Goal: Information Seeking & Learning: Learn about a topic

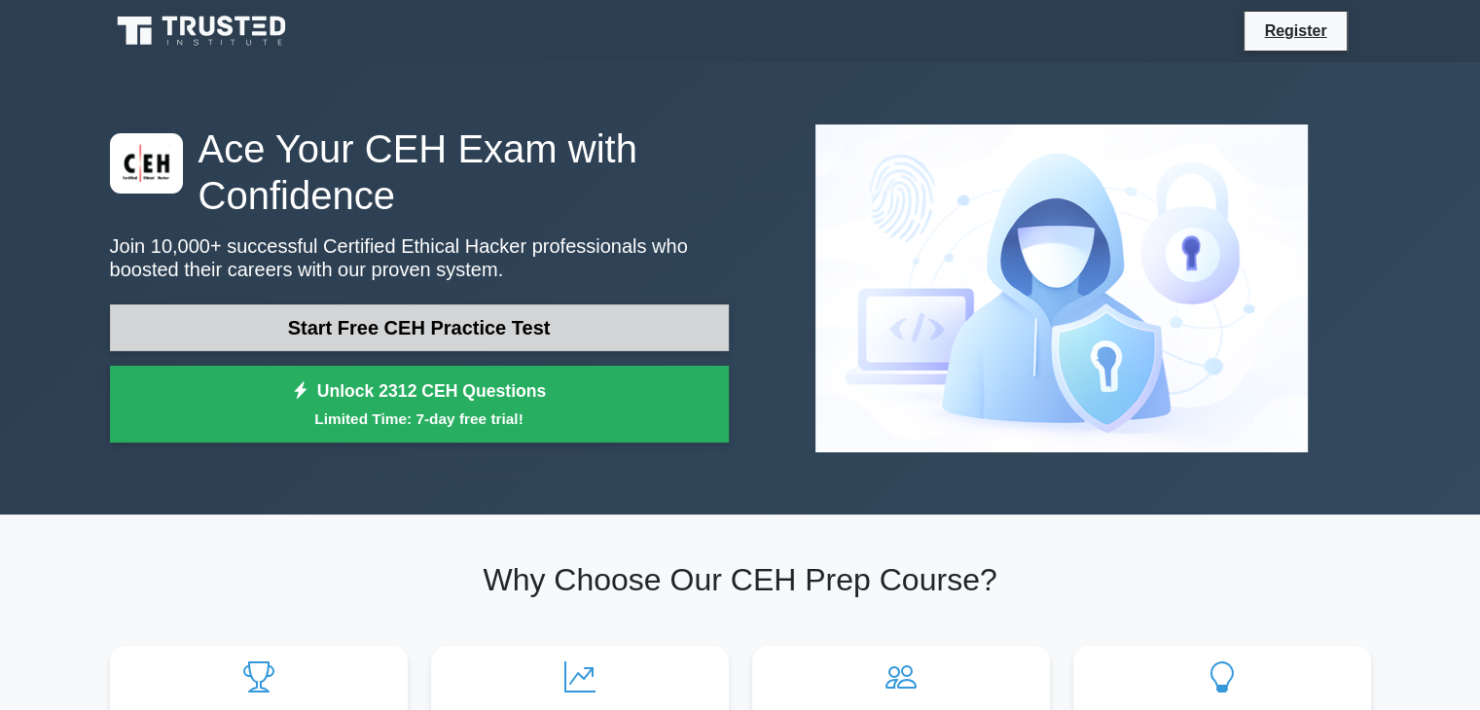
click at [485, 329] on link "Start Free CEH Practice Test" at bounding box center [419, 327] width 619 height 47
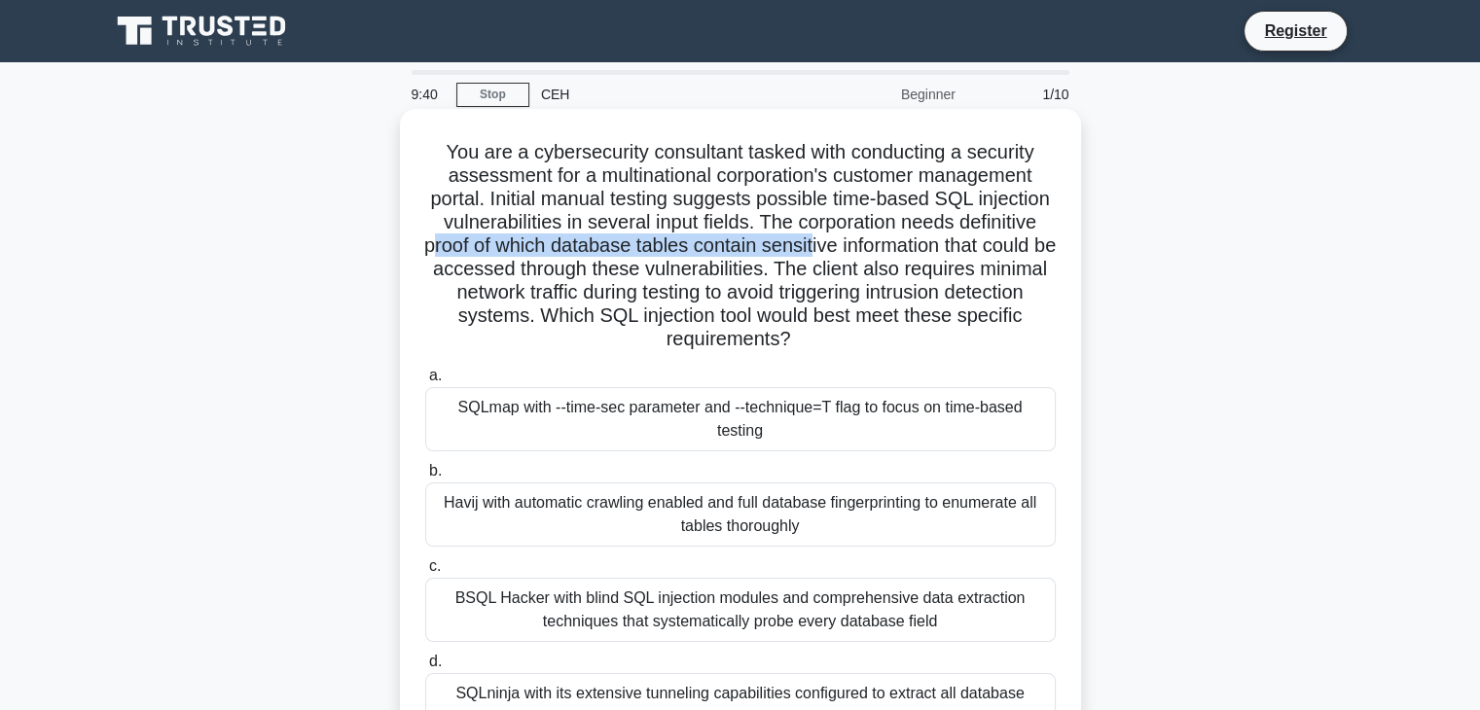
drag, startPoint x: 580, startPoint y: 252, endPoint x: 913, endPoint y: 254, distance: 333.7
click at [913, 254] on h5 "You are a cybersecurity consultant tasked with conducting a security assessment…" at bounding box center [740, 246] width 634 height 212
click at [813, 246] on h5 "You are a cybersecurity consultant tasked with conducting a security assessment…" at bounding box center [740, 246] width 634 height 212
drag, startPoint x: 548, startPoint y: 295, endPoint x: 879, endPoint y: 343, distance: 335.2
click at [879, 343] on h5 "You are a cybersecurity consultant tasked with conducting a security assessment…" at bounding box center [740, 246] width 634 height 212
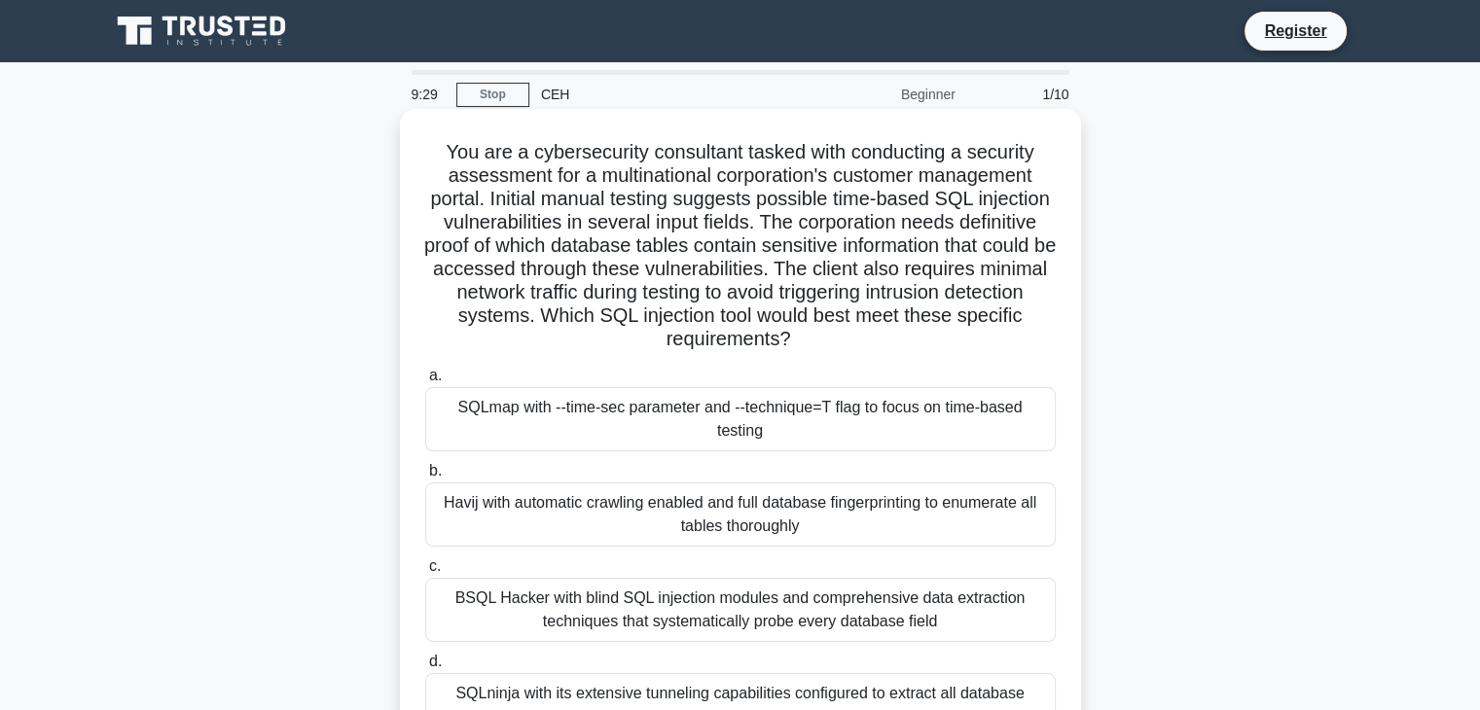
click at [879, 343] on h5 "You are a cybersecurity consultant tasked with conducting a security assessment…" at bounding box center [740, 246] width 634 height 212
click at [806, 437] on div "SQLmap with --time-sec parameter and --technique=T flag to focus on time-based …" at bounding box center [740, 419] width 630 height 64
click at [425, 382] on input "a. SQLmap with --time-sec parameter and --technique=T flag to focus on time-bas…" at bounding box center [425, 376] width 0 height 13
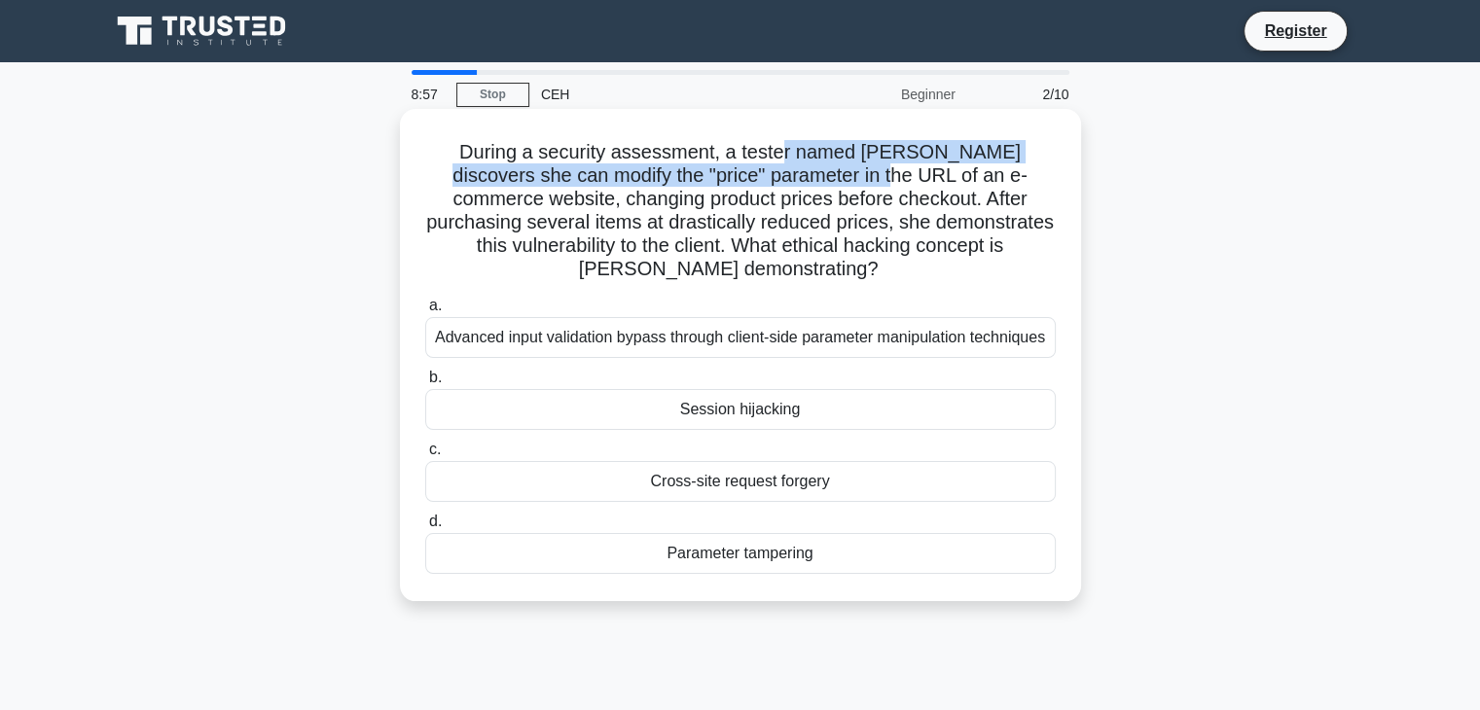
drag, startPoint x: 755, startPoint y: 160, endPoint x: 803, endPoint y: 180, distance: 52.4
click at [803, 180] on h5 "During a security assessment, a tester named [PERSON_NAME] discovers she can mo…" at bounding box center [740, 211] width 634 height 142
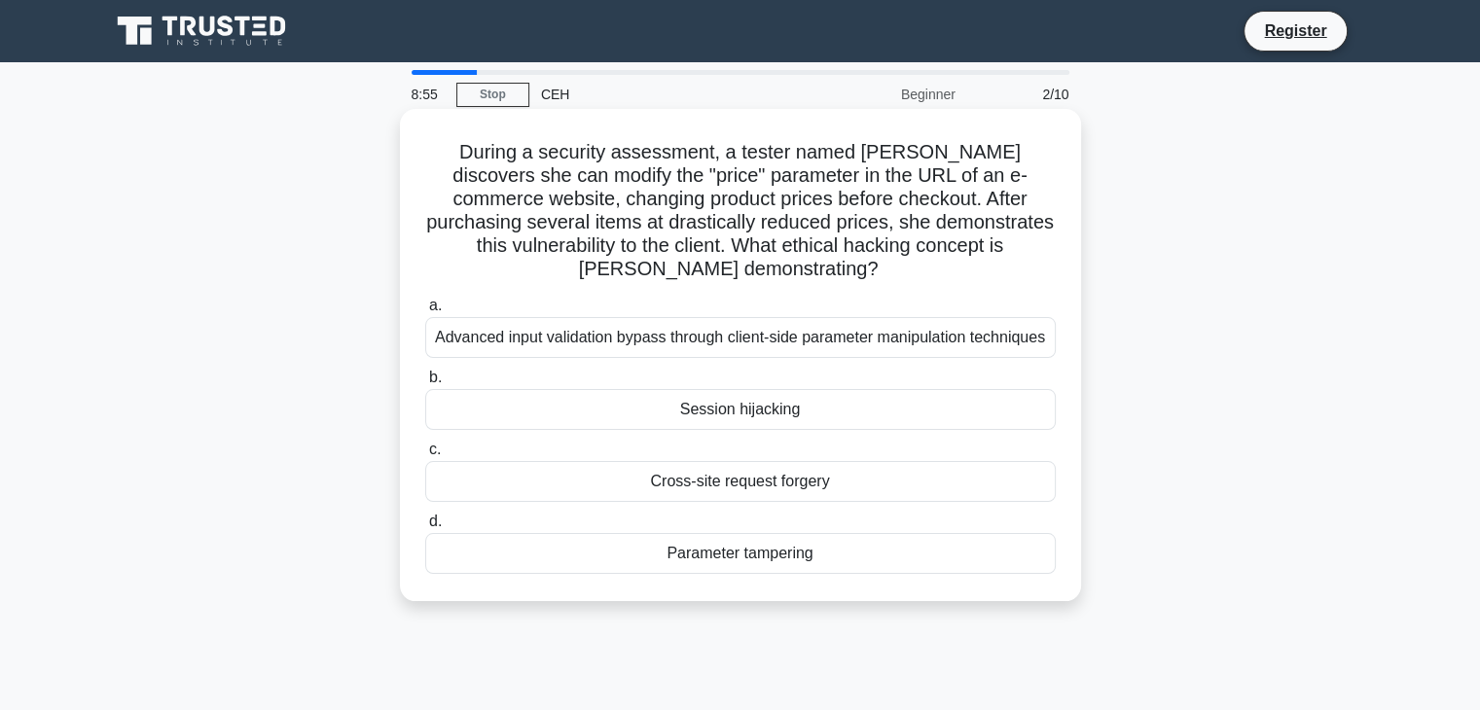
click at [802, 188] on h5 "During a security assessment, a tester named [PERSON_NAME] discovers she can mo…" at bounding box center [740, 211] width 634 height 142
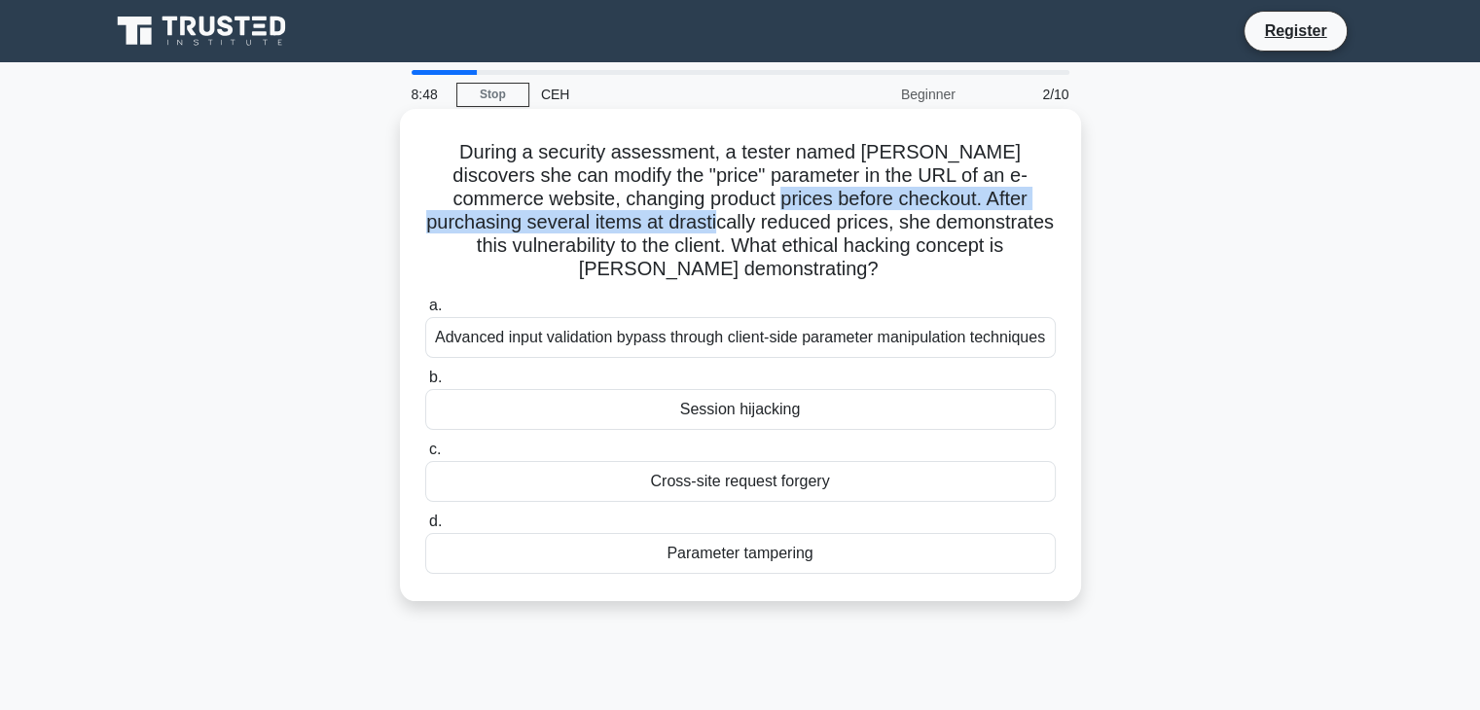
drag, startPoint x: 667, startPoint y: 203, endPoint x: 607, endPoint y: 219, distance: 62.3
click at [607, 219] on h5 "During a security assessment, a tester named [PERSON_NAME] discovers she can mo…" at bounding box center [740, 211] width 634 height 142
click at [612, 219] on h5 "During a security assessment, a tester named [PERSON_NAME] discovers she can mo…" at bounding box center [740, 211] width 634 height 142
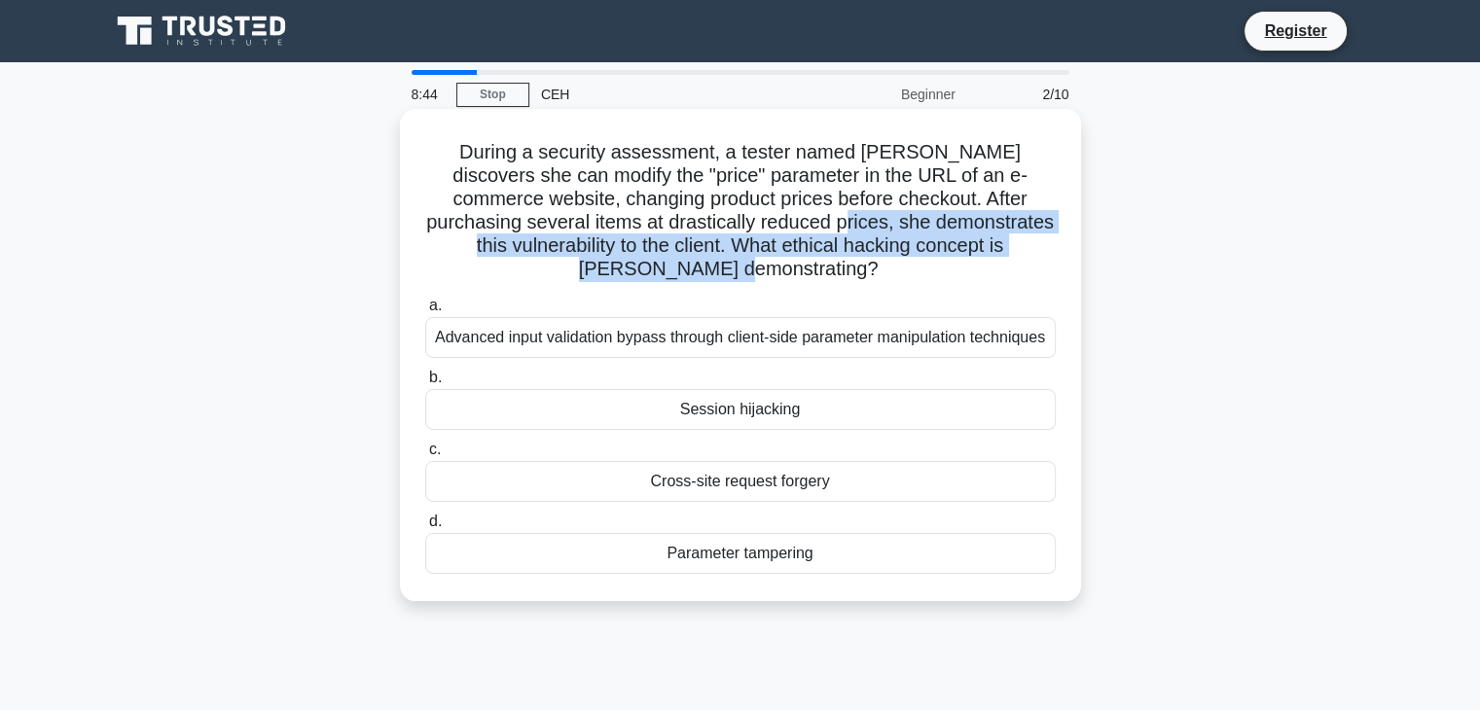
drag, startPoint x: 743, startPoint y: 223, endPoint x: 1043, endPoint y: 241, distance: 300.2
click at [1043, 241] on h5 "During a security assessment, a tester named [PERSON_NAME] discovers she can mo…" at bounding box center [740, 211] width 634 height 142
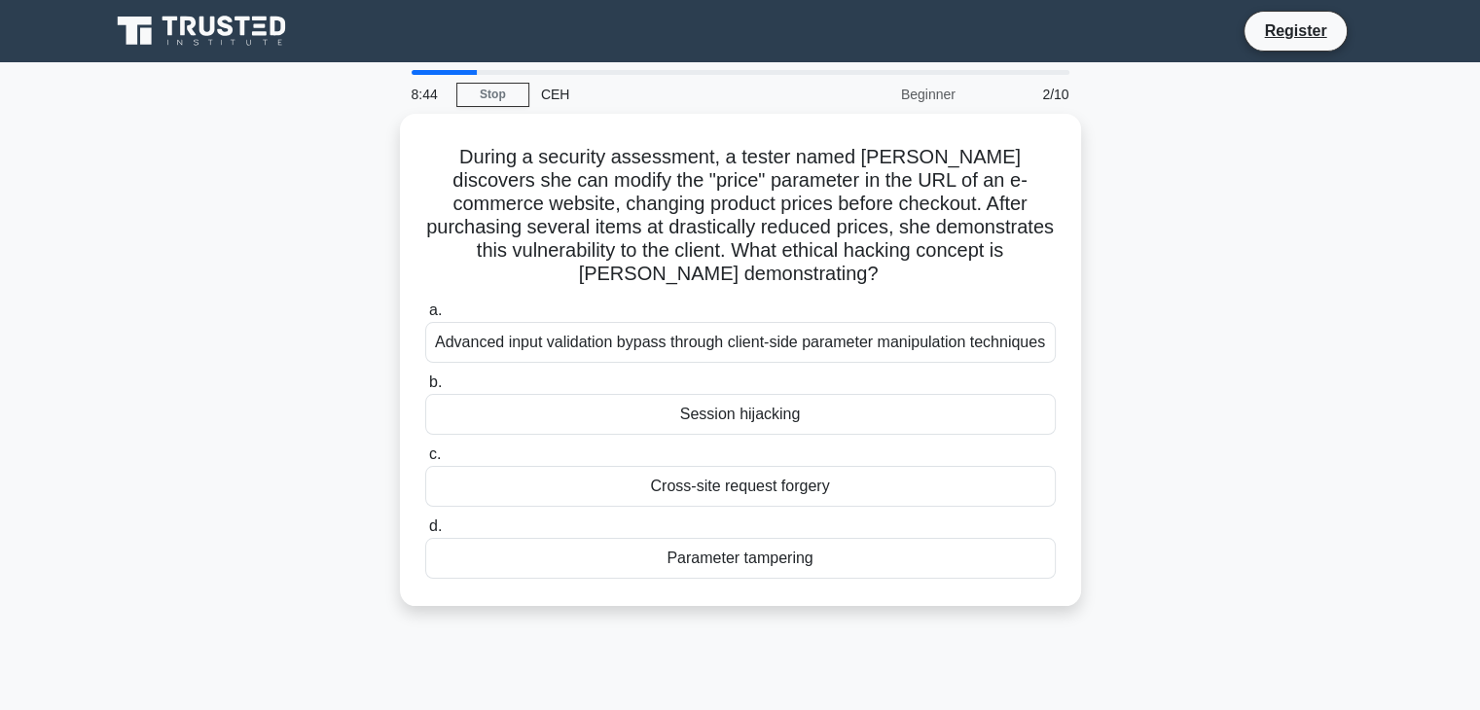
click at [1083, 246] on div "During a security assessment, a tester named [PERSON_NAME] discovers she can mo…" at bounding box center [740, 372] width 1284 height 516
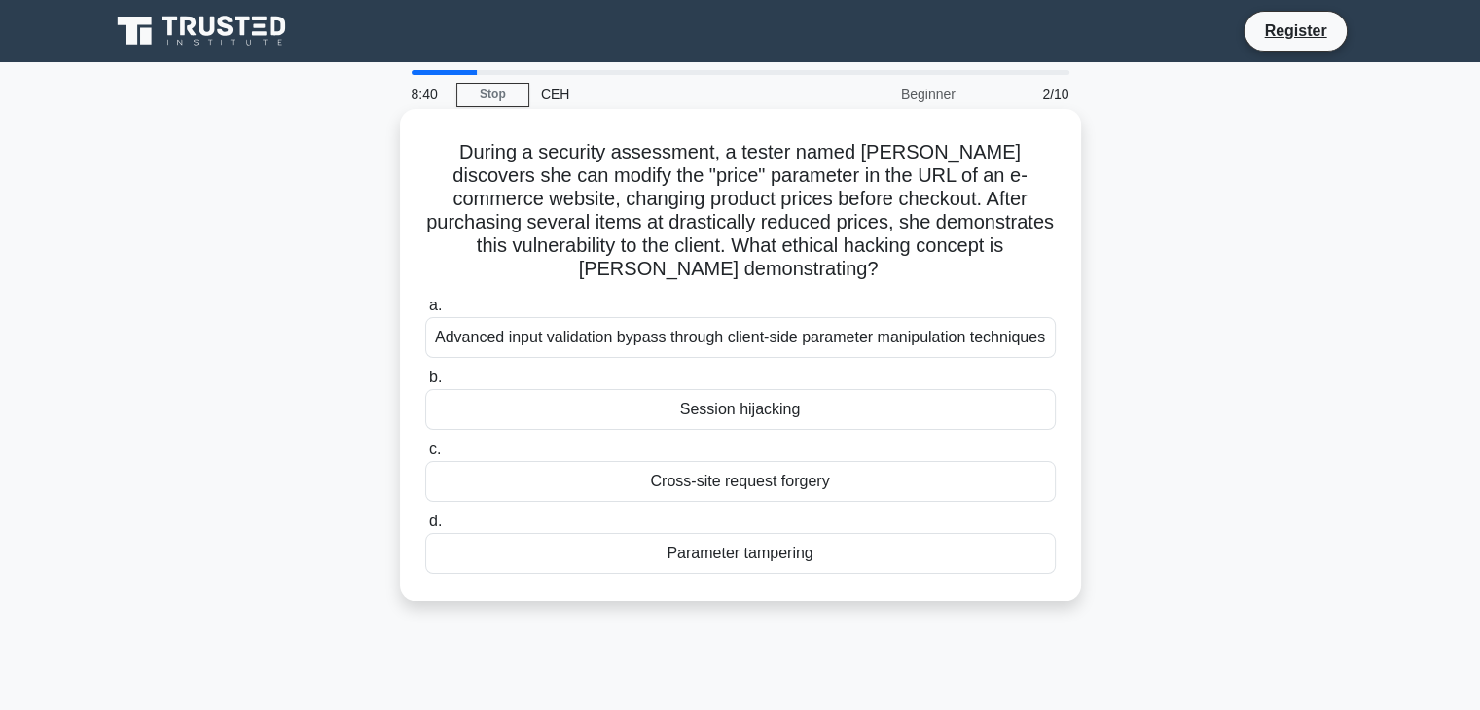
click at [821, 556] on div "Parameter tampering" at bounding box center [740, 553] width 630 height 41
click at [425, 528] on input "d. Parameter tampering" at bounding box center [425, 522] width 0 height 13
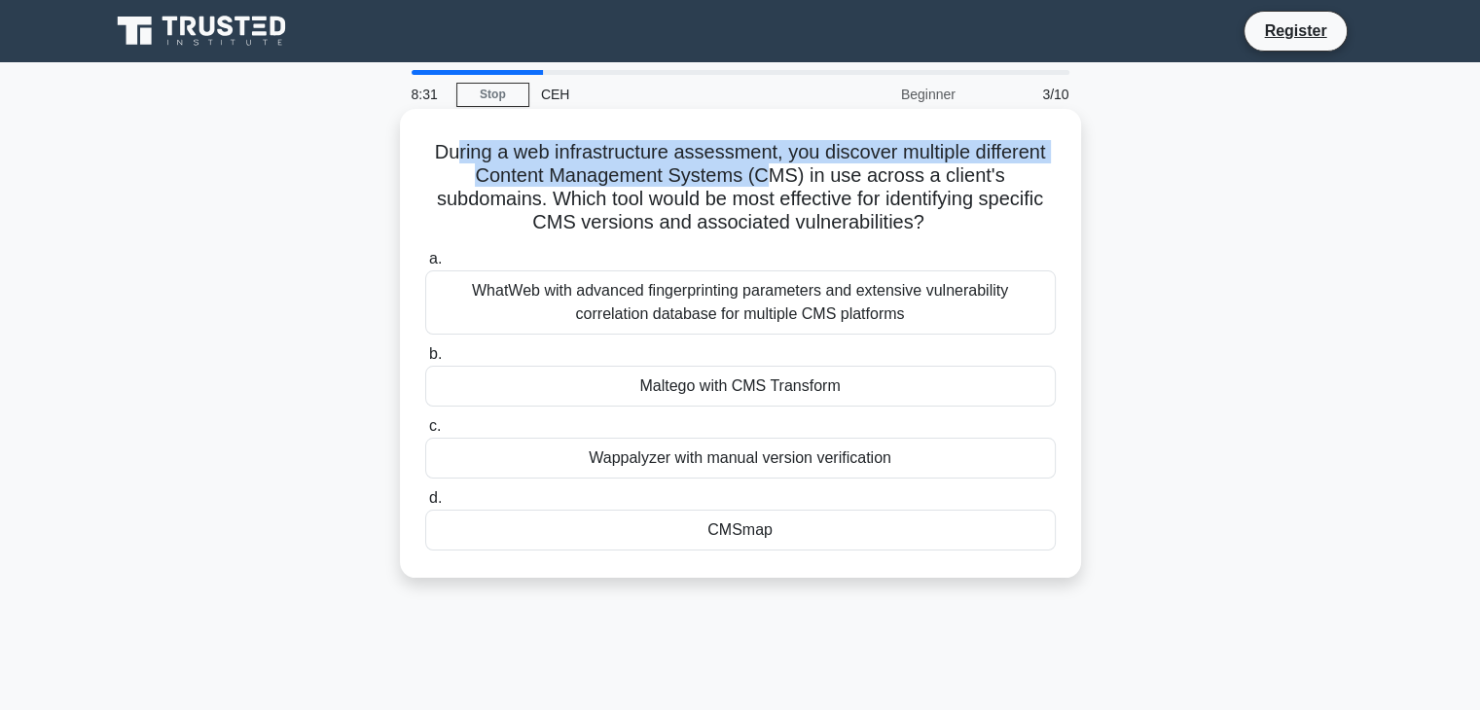
drag, startPoint x: 494, startPoint y: 159, endPoint x: 767, endPoint y: 181, distance: 273.3
click at [767, 181] on h5 "During a web infrastructure assessment, you discover multiple different Content…" at bounding box center [740, 187] width 634 height 95
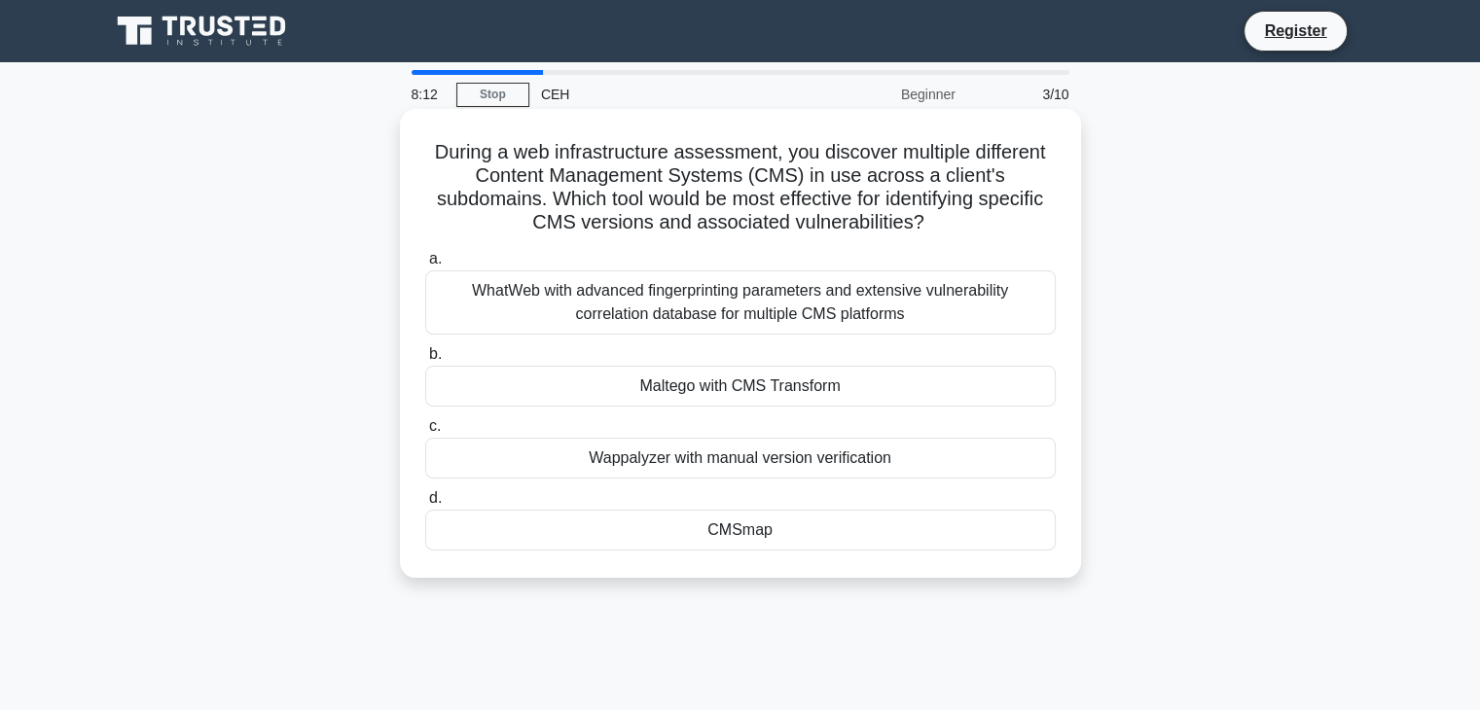
click at [744, 458] on div "Wappalyzer with manual version verification" at bounding box center [740, 458] width 630 height 41
click at [425, 433] on input "c. Wappalyzer with manual version verification" at bounding box center [425, 426] width 0 height 13
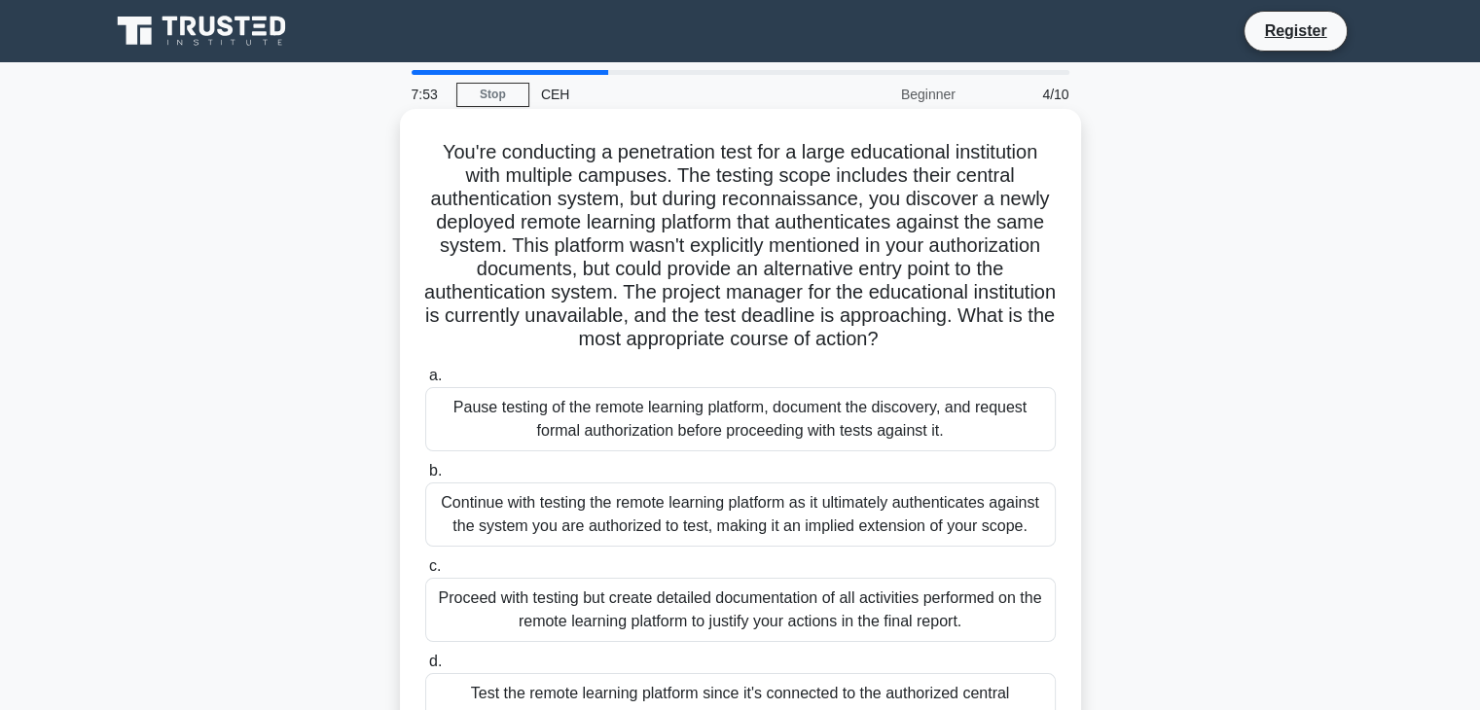
drag, startPoint x: 706, startPoint y: 179, endPoint x: 1000, endPoint y: 343, distance: 336.6
click at [1000, 343] on h5 "You're conducting a penetration test for a large educational institution with m…" at bounding box center [740, 246] width 634 height 212
click at [901, 343] on icon ".spinner_0XTQ{transform-origin:center;animation:spinner_y6GP .75s linear infini…" at bounding box center [888, 340] width 23 height 23
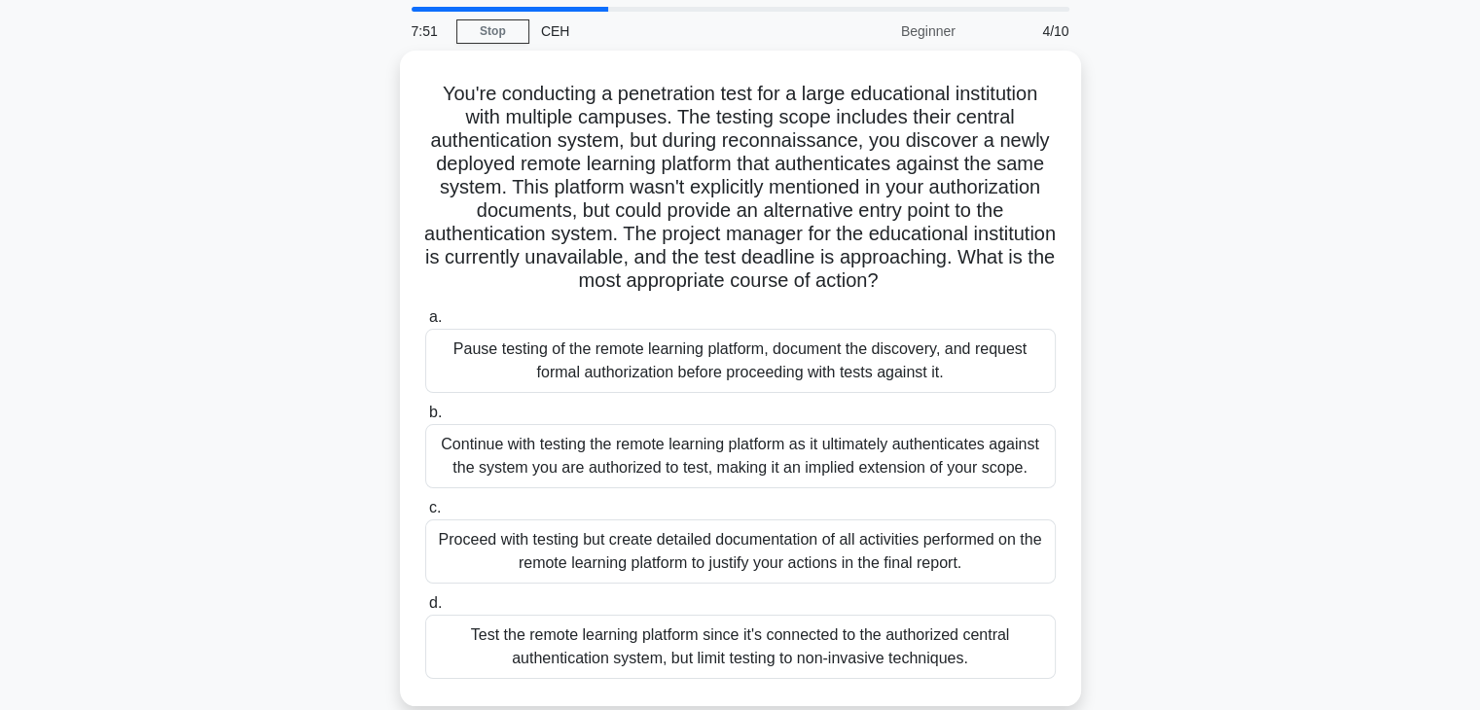
scroll to position [97, 0]
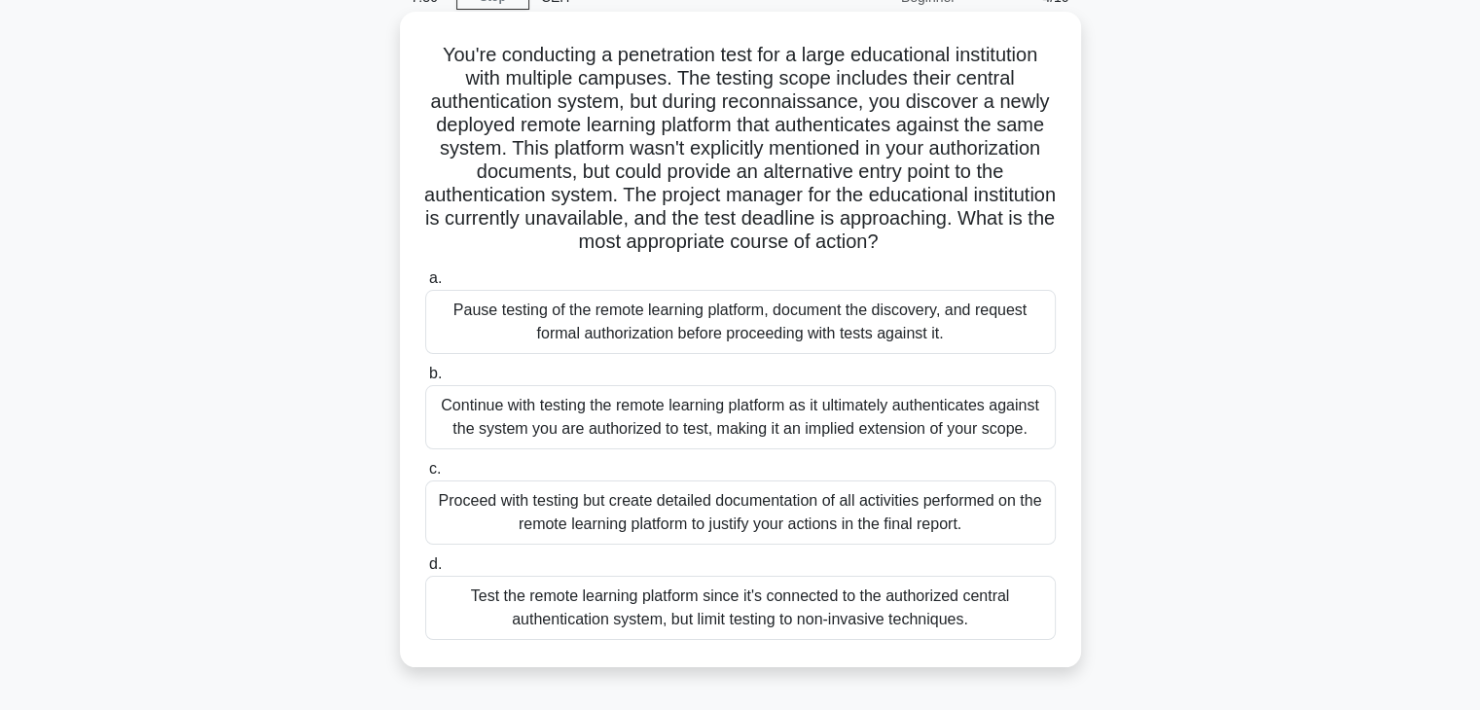
click at [951, 337] on div "Pause testing of the remote learning platform, document the discovery, and requ…" at bounding box center [740, 322] width 630 height 64
click at [425, 285] on input "a. Pause testing of the remote learning platform, document the discovery, and r…" at bounding box center [425, 278] width 0 height 13
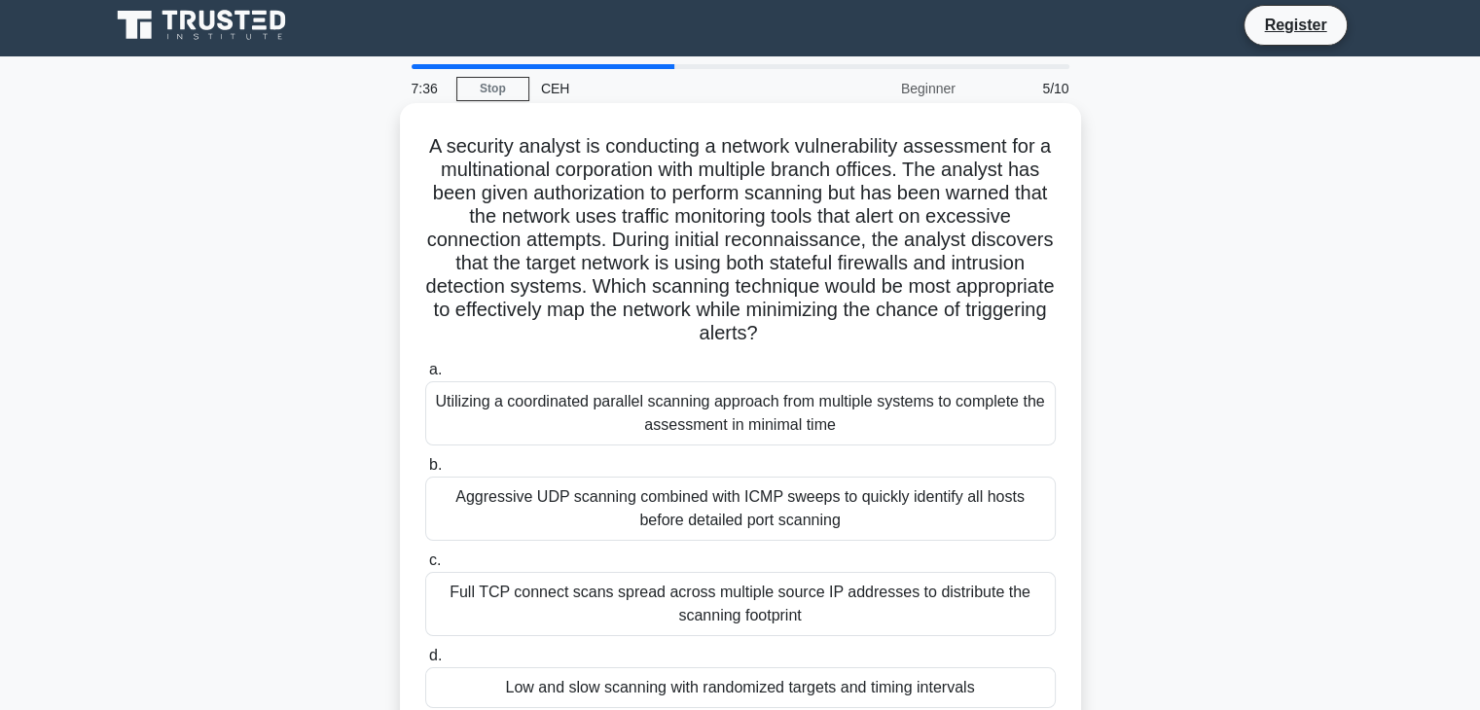
scroll to position [0, 0]
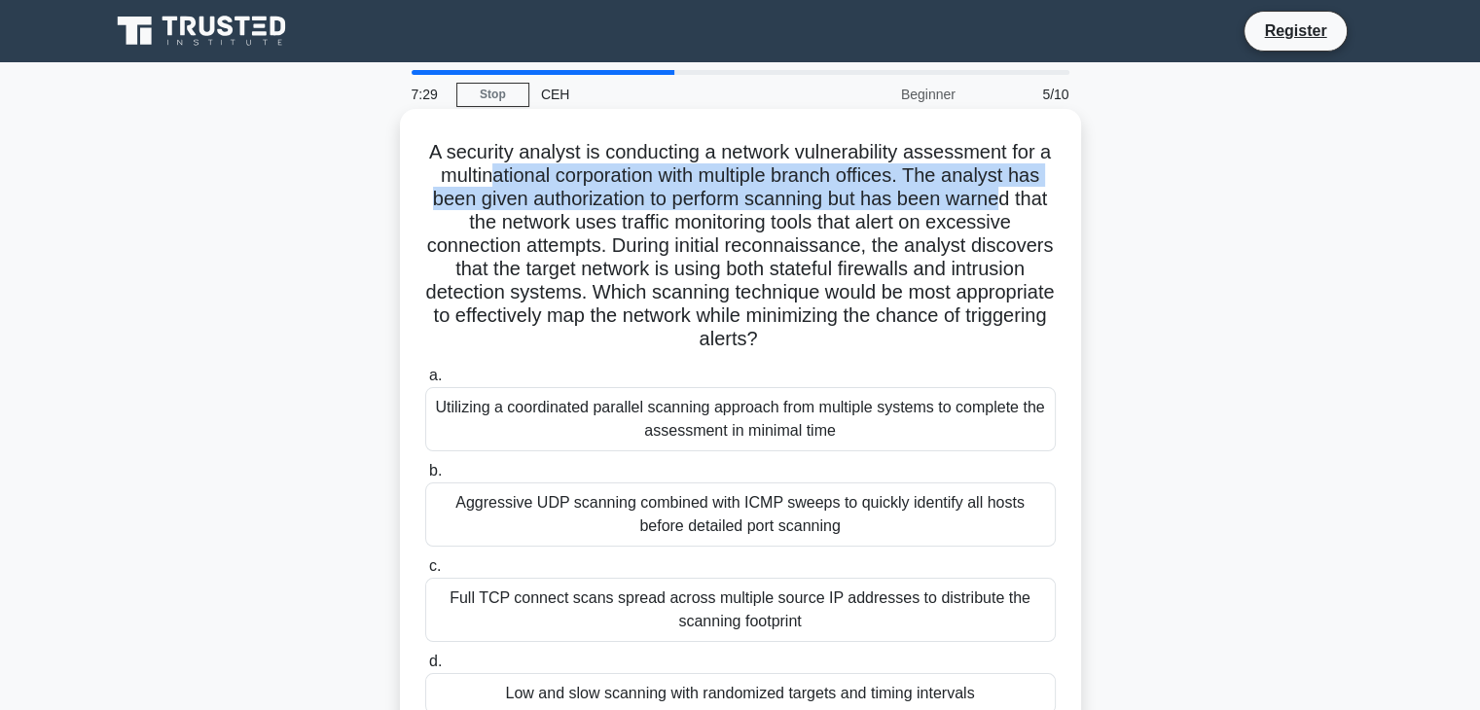
drag, startPoint x: 511, startPoint y: 166, endPoint x: 1047, endPoint y: 200, distance: 537.1
click at [1047, 200] on h5 "A security analyst is conducting a network vulnerability assessment for a multi…" at bounding box center [740, 246] width 634 height 212
click at [820, 207] on h5 "A security analyst is conducting a network vulnerability assessment for a multi…" at bounding box center [740, 246] width 634 height 212
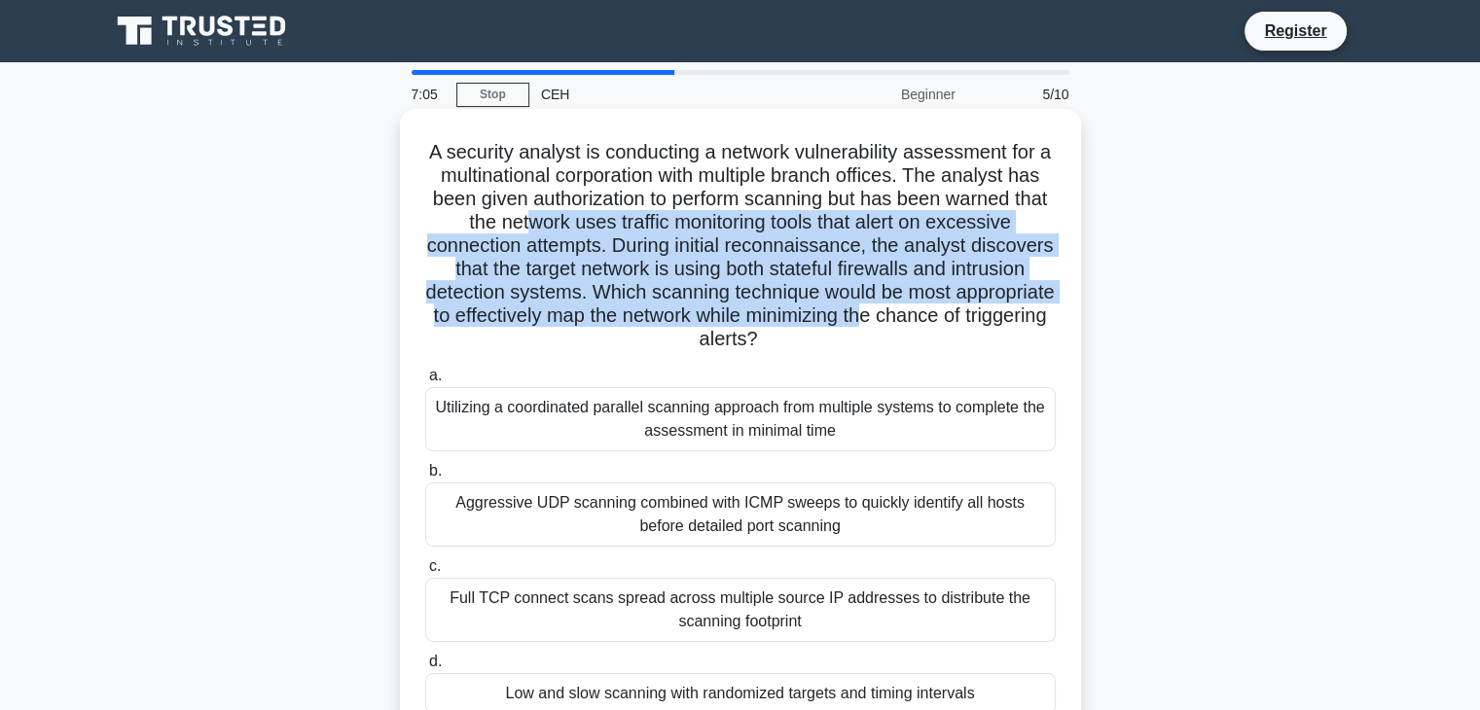
drag, startPoint x: 540, startPoint y: 227, endPoint x: 1013, endPoint y: 313, distance: 480.6
click at [1013, 313] on h5 "A security analyst is conducting a network vulnerability assessment for a multi…" at bounding box center [740, 246] width 634 height 212
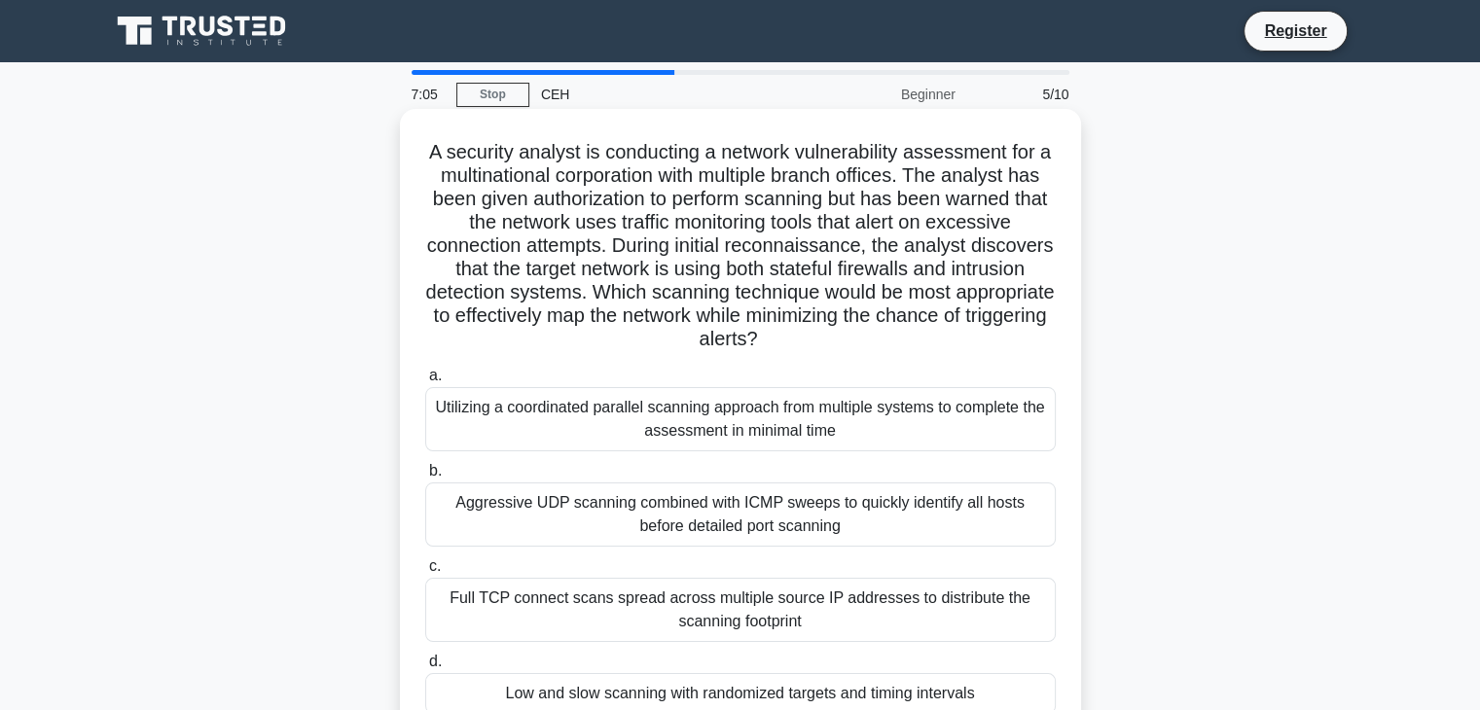
click at [996, 333] on h5 "A security analyst is conducting a network vulnerability assessment for a multi…" at bounding box center [740, 246] width 634 height 212
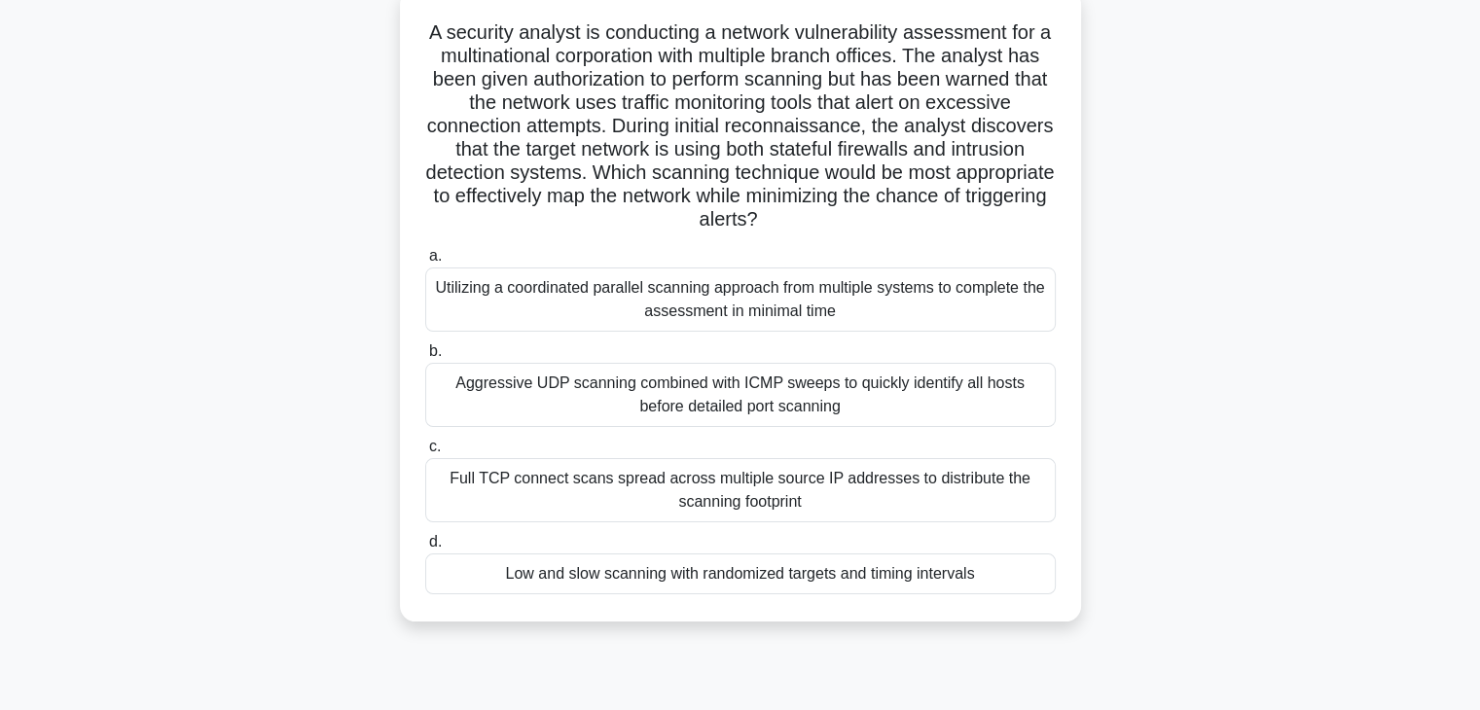
scroll to position [195, 0]
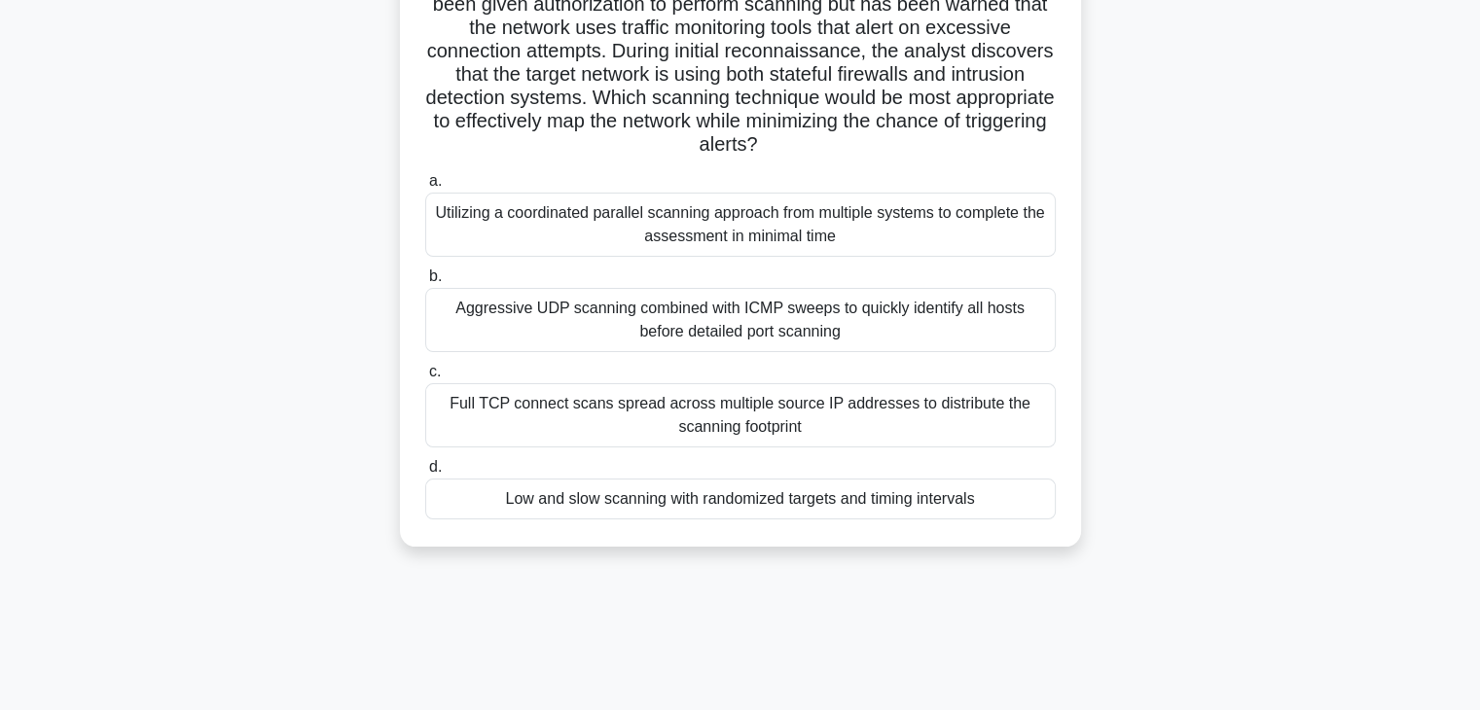
click at [744, 512] on div "Low and slow scanning with randomized targets and timing intervals" at bounding box center [740, 499] width 630 height 41
click at [425, 474] on input "d. Low and slow scanning with randomized targets and timing intervals" at bounding box center [425, 467] width 0 height 13
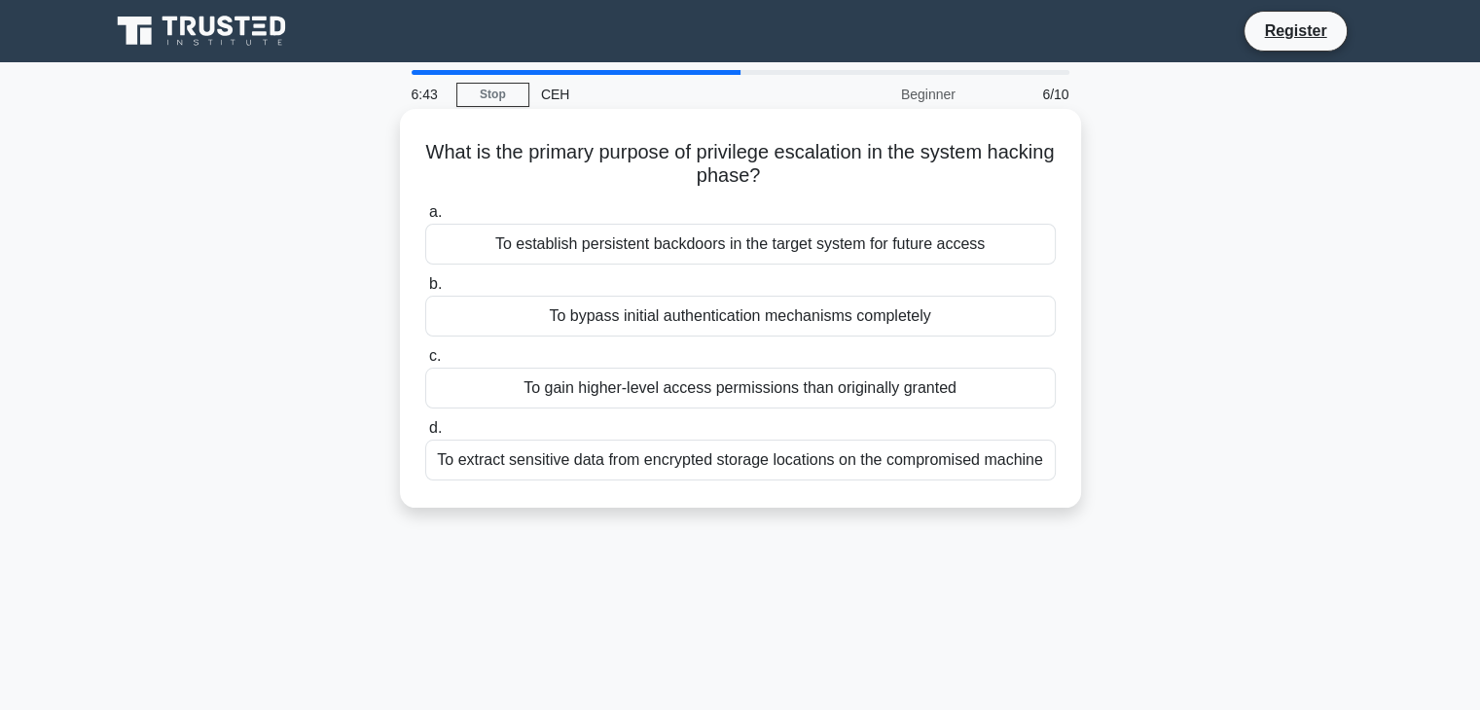
scroll to position [0, 0]
drag, startPoint x: 546, startPoint y: 152, endPoint x: 1016, endPoint y: 154, distance: 469.8
click at [1016, 154] on h5 "What is the primary purpose of privilege escalation in the system hacking phase…" at bounding box center [740, 164] width 634 height 49
click at [953, 166] on h5 "What is the primary purpose of privilege escalation in the system hacking phase…" at bounding box center [740, 164] width 634 height 49
click at [791, 392] on div "To gain higher-level access permissions than originally granted" at bounding box center [740, 388] width 630 height 41
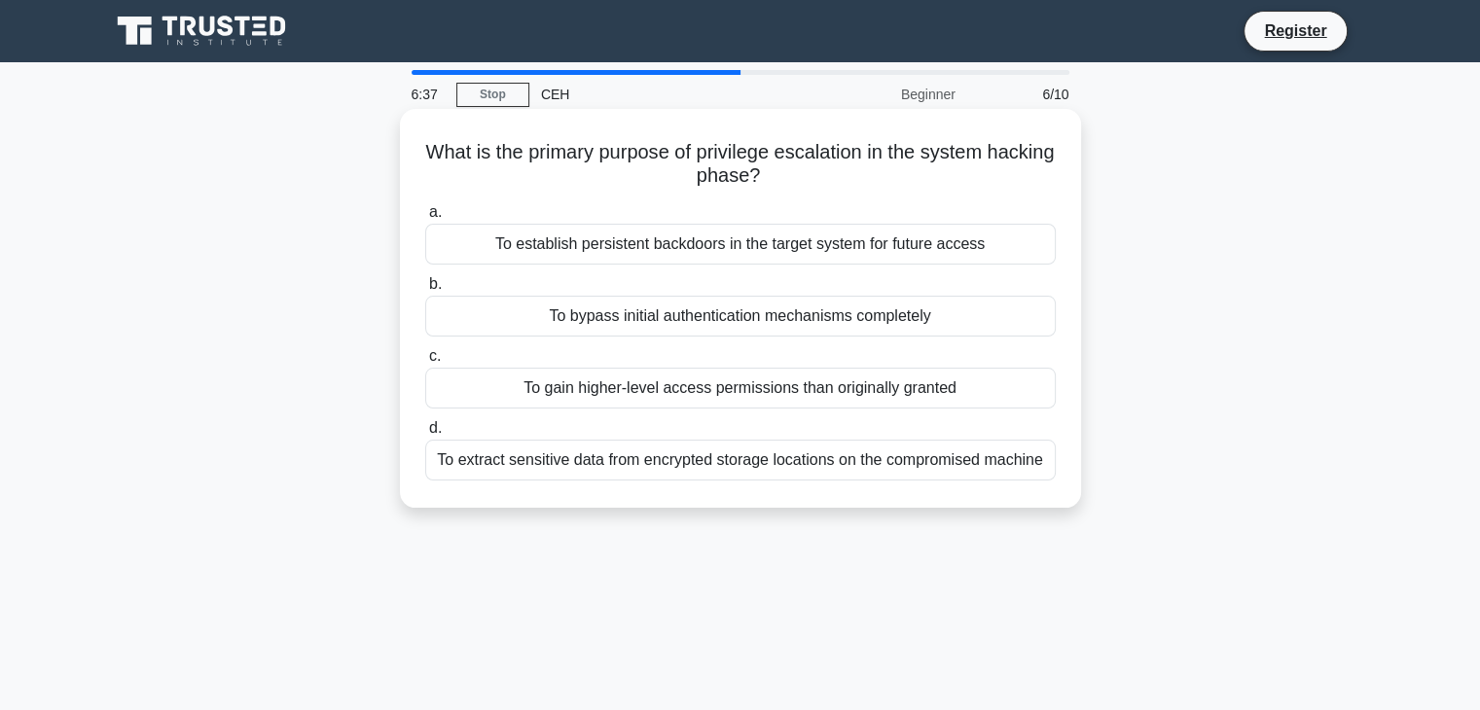
click at [425, 363] on input "c. To gain higher-level access permissions than originally granted" at bounding box center [425, 356] width 0 height 13
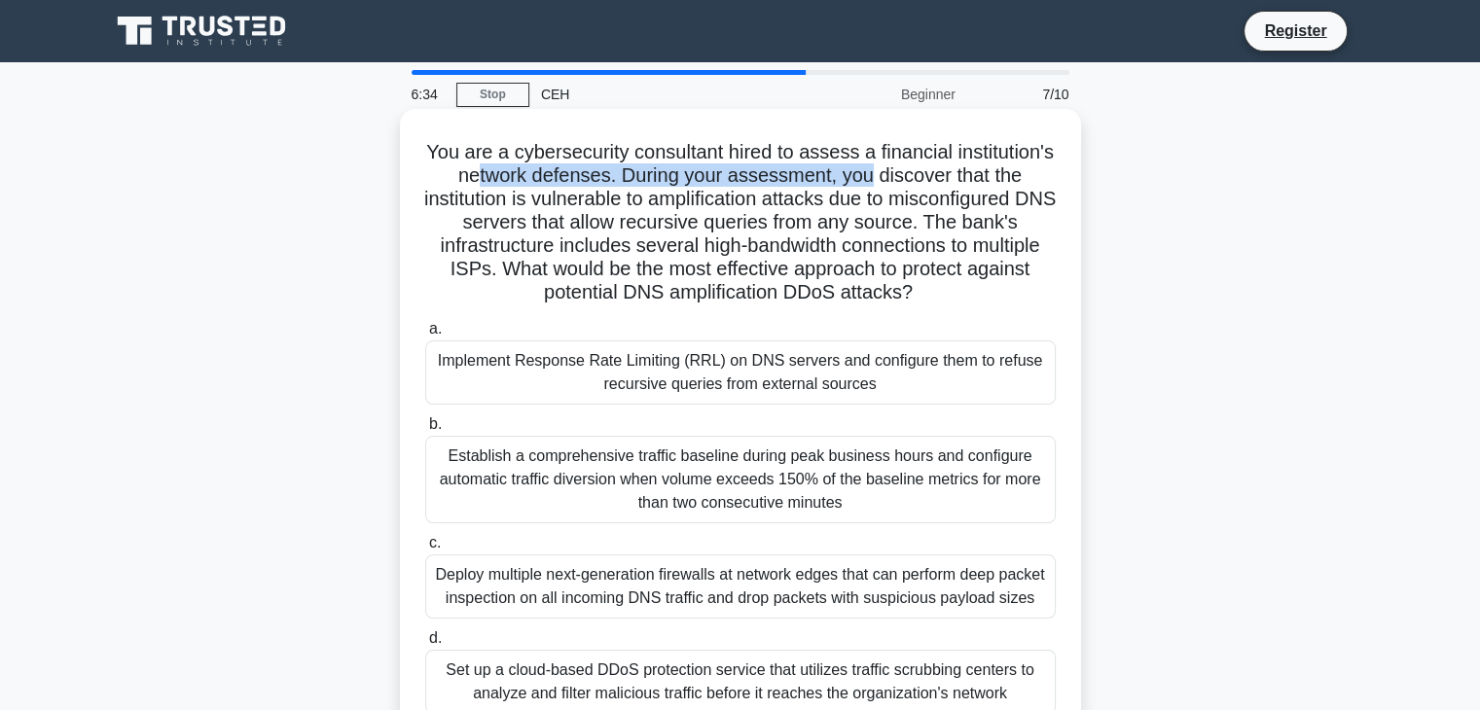
drag, startPoint x: 629, startPoint y: 170, endPoint x: 958, endPoint y: 172, distance: 328.8
click at [958, 172] on h5 "You are a cybersecurity consultant hired to assess a financial institution's ne…" at bounding box center [740, 222] width 634 height 165
click at [608, 168] on h5 "You are a cybersecurity consultant hired to assess a financial institution's ne…" at bounding box center [740, 222] width 634 height 165
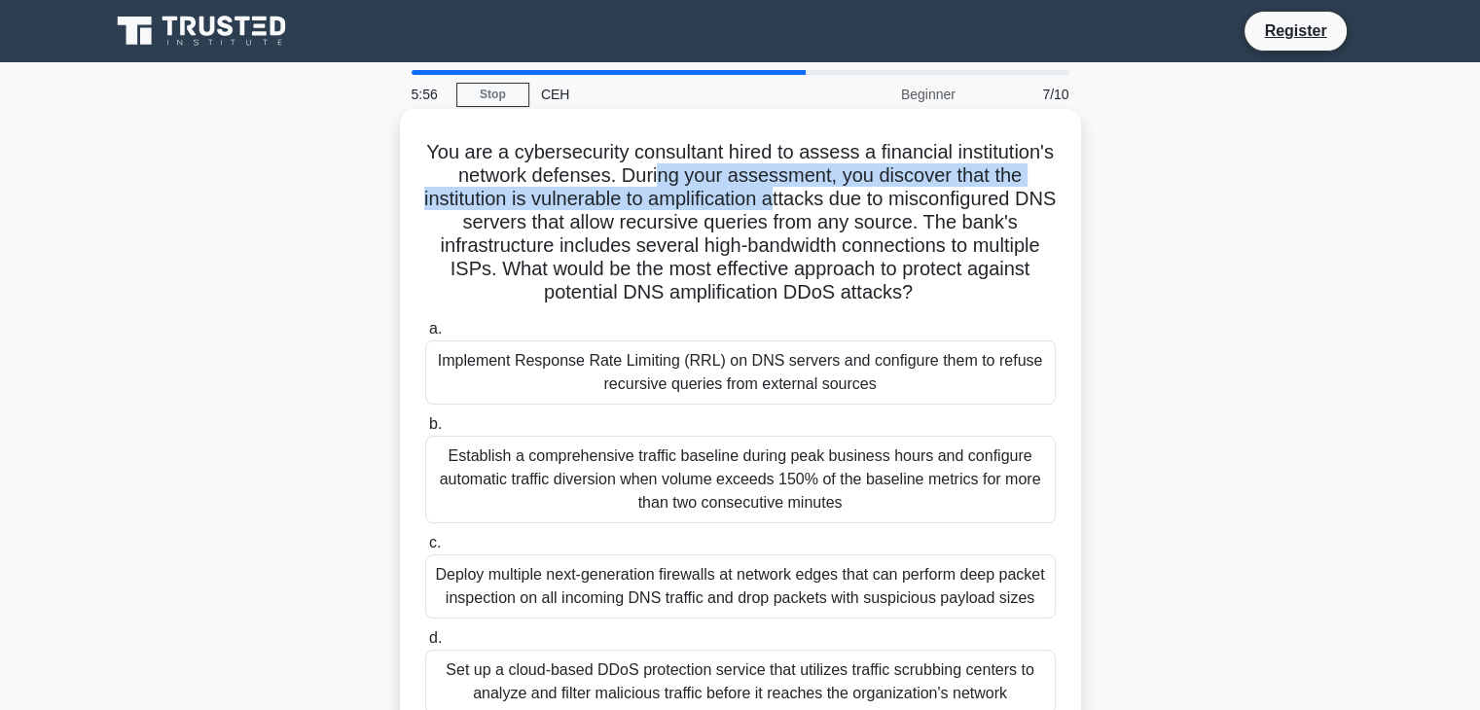
drag, startPoint x: 752, startPoint y: 184, endPoint x: 905, endPoint y: 190, distance: 152.8
click at [905, 190] on h5 "You are a cybersecurity consultant hired to assess a financial institution's ne…" at bounding box center [740, 222] width 634 height 165
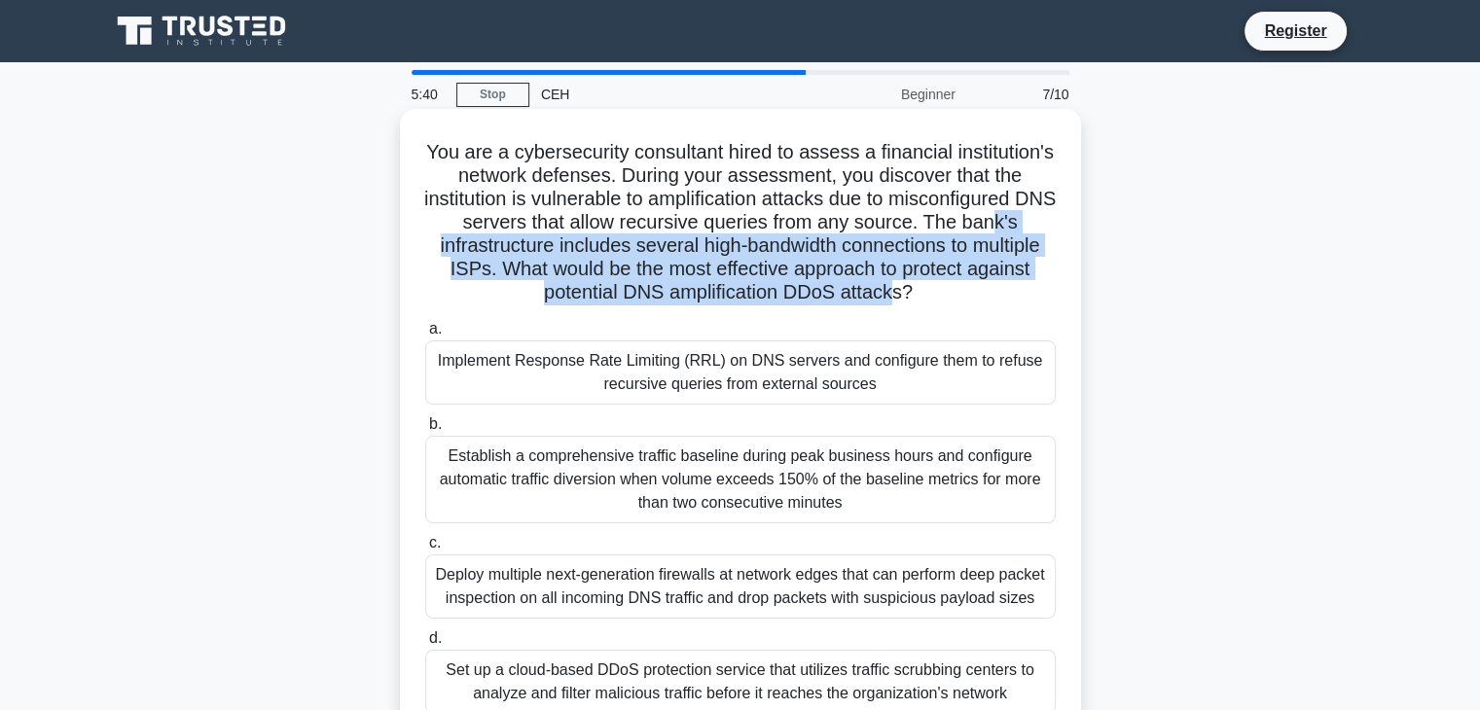
drag, startPoint x: 590, startPoint y: 242, endPoint x: 1039, endPoint y: 281, distance: 450.1
click at [1039, 281] on h5 "You are a cybersecurity consultant hired to assess a financial institution's ne…" at bounding box center [740, 222] width 634 height 165
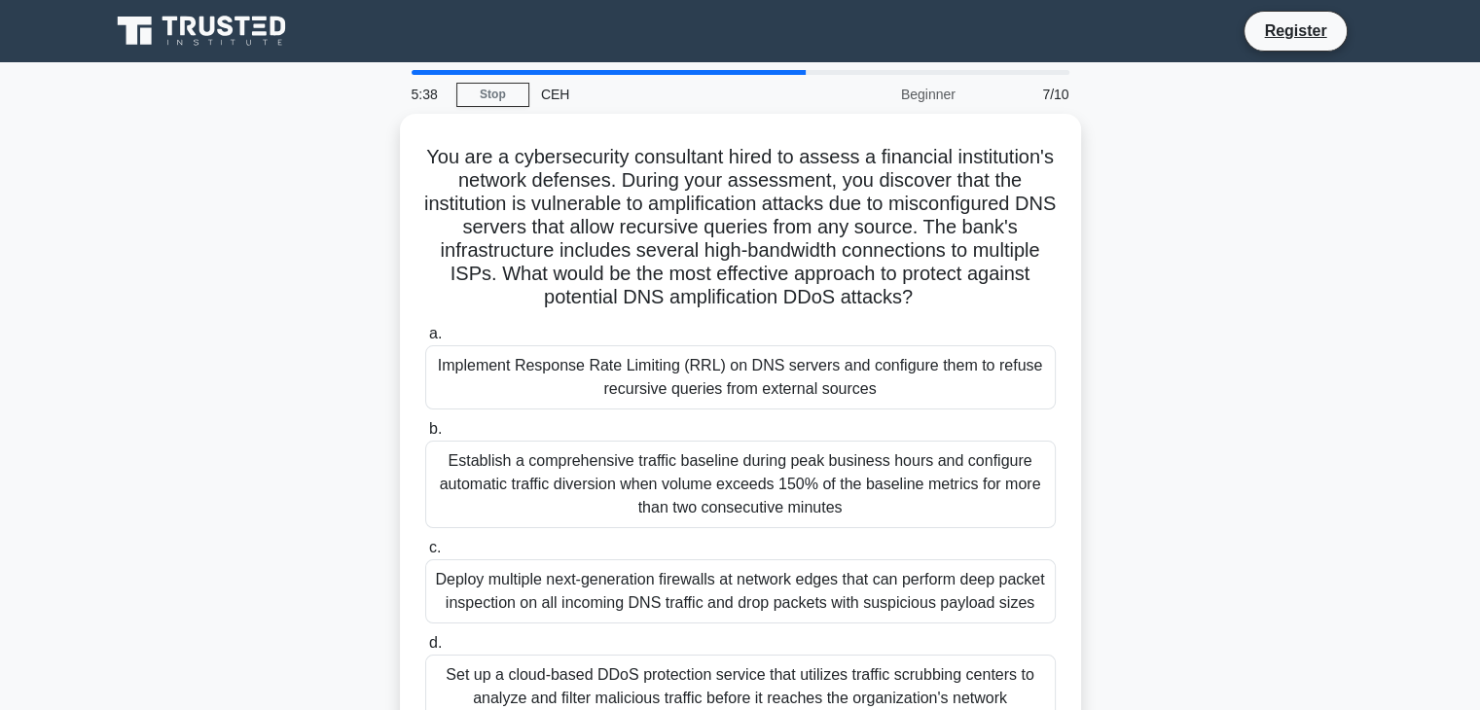
click at [1171, 314] on div "You are a cybersecurity consultant hired to assess a financial institution's ne…" at bounding box center [740, 442] width 1284 height 656
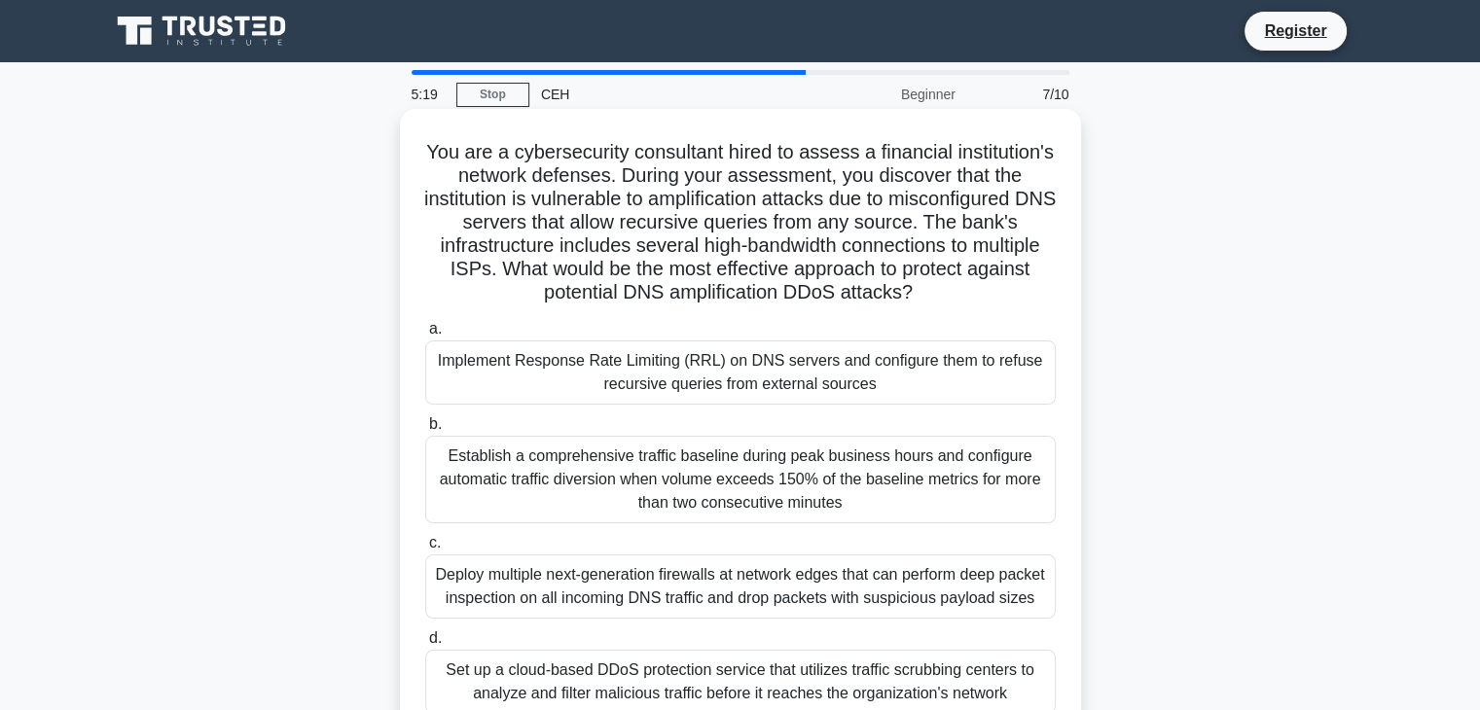
click at [829, 405] on div "Implement Response Rate Limiting (RRL) on DNS servers and configure them to ref…" at bounding box center [740, 372] width 630 height 64
click at [425, 336] on input "a. Implement Response Rate Limiting (RRL) on DNS servers and configure them to …" at bounding box center [425, 329] width 0 height 13
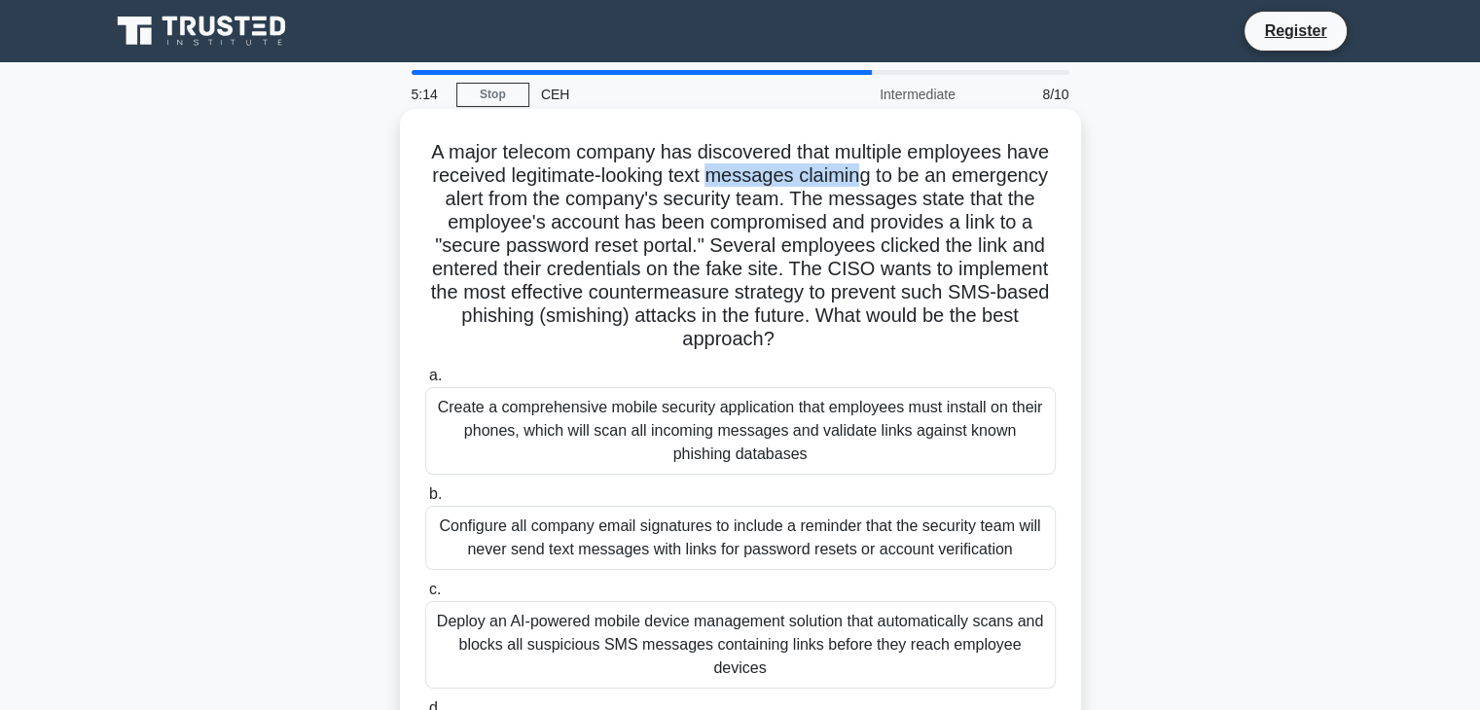
drag, startPoint x: 710, startPoint y: 164, endPoint x: 860, endPoint y: 185, distance: 151.2
click at [860, 185] on h5 "A major telecom company has discovered that multiple employees have received le…" at bounding box center [740, 246] width 634 height 212
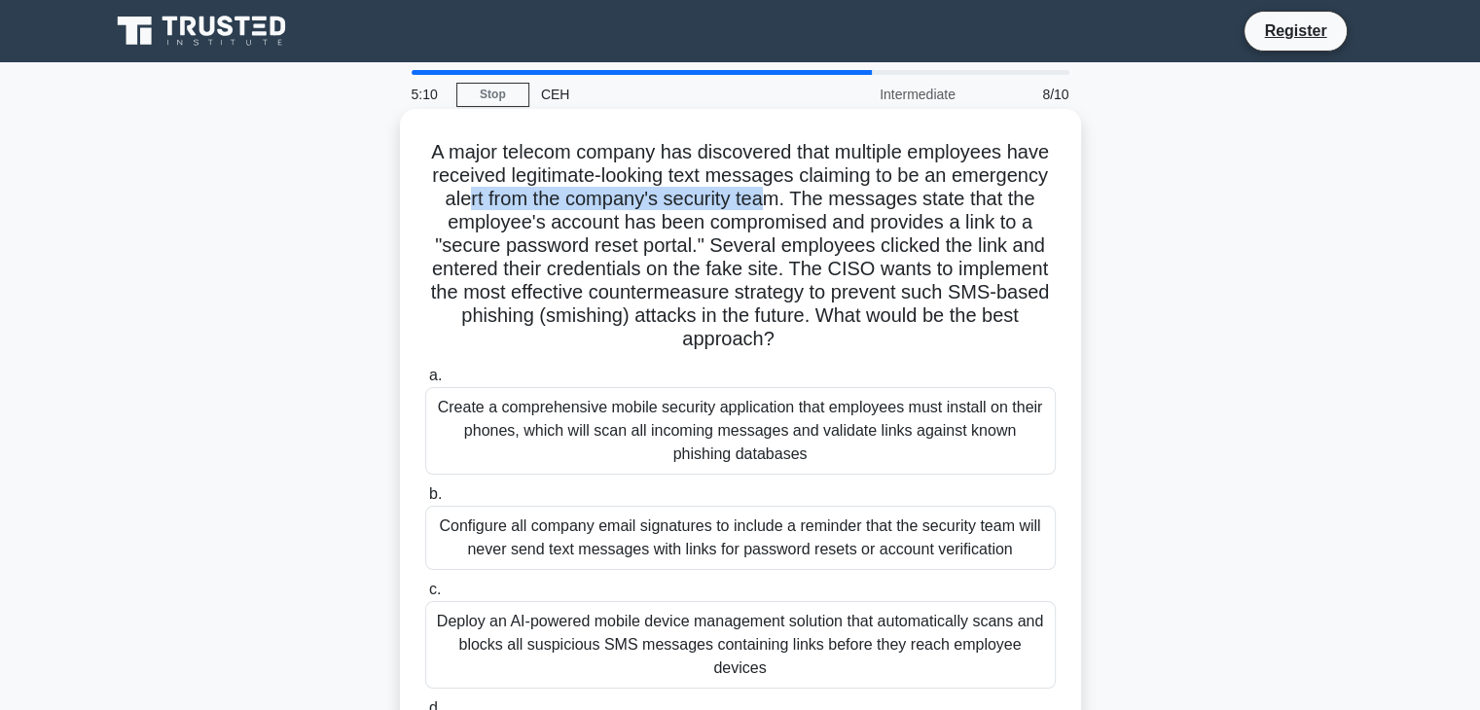
drag, startPoint x: 511, startPoint y: 199, endPoint x: 770, endPoint y: 208, distance: 259.9
click at [770, 208] on h5 "A major telecom company has discovered that multiple employees have received le…" at bounding box center [740, 246] width 634 height 212
click at [620, 168] on h5 "A major telecom company has discovered that multiple employees have received le…" at bounding box center [740, 246] width 634 height 212
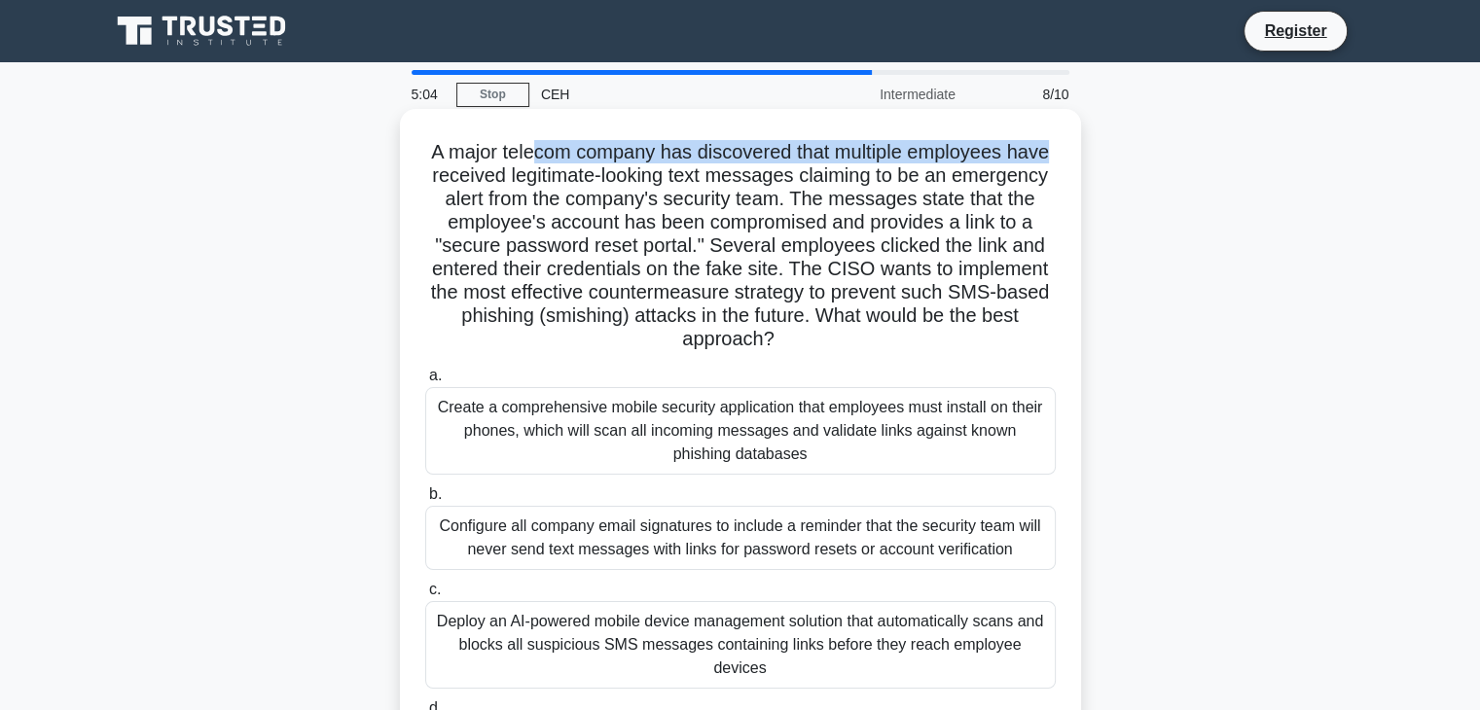
drag, startPoint x: 536, startPoint y: 150, endPoint x: 1054, endPoint y: 157, distance: 518.5
click at [1054, 157] on h5 "A major telecom company has discovered that multiple employees have received le…" at bounding box center [740, 246] width 634 height 212
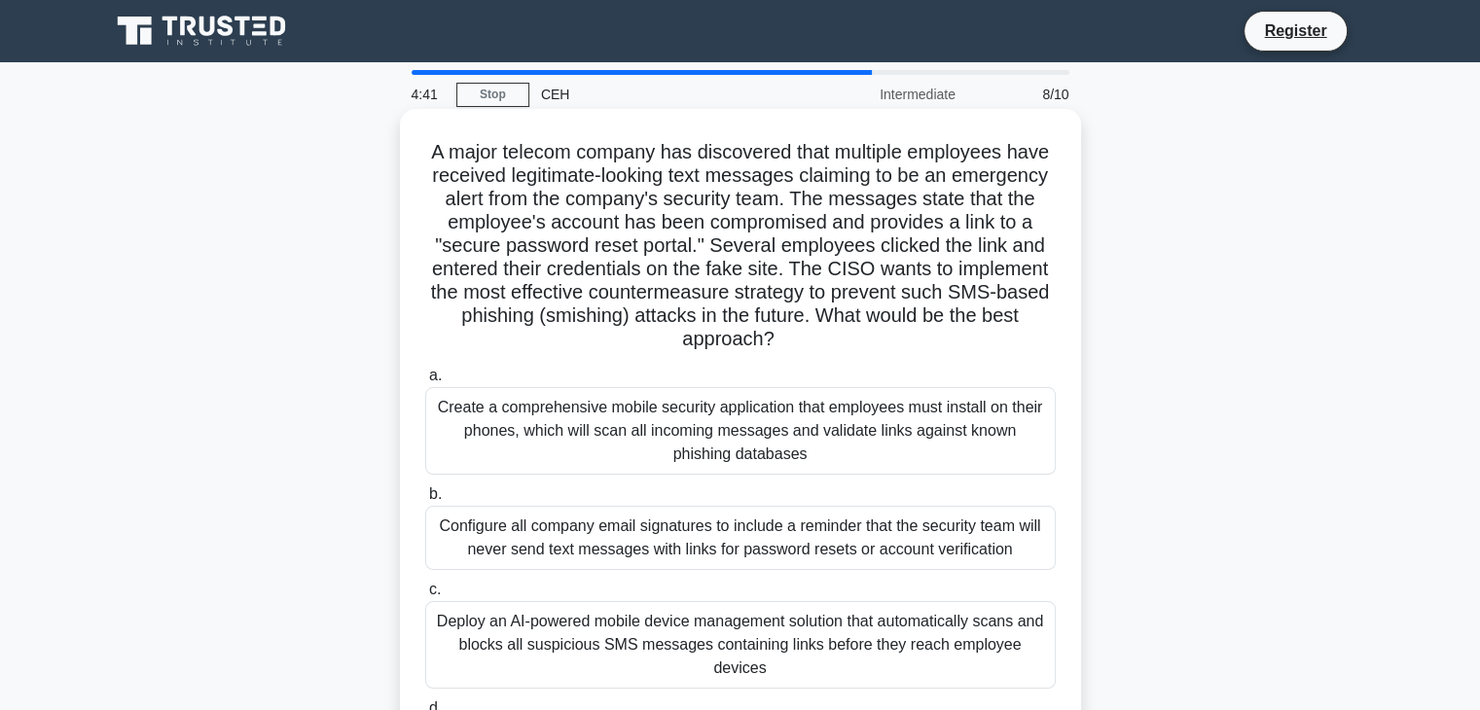
drag, startPoint x: 535, startPoint y: 269, endPoint x: 1036, endPoint y: 329, distance: 504.5
click at [1036, 329] on h5 "A major telecom company has discovered that multiple employees have received le…" at bounding box center [740, 246] width 634 height 212
click at [1036, 330] on h5 "A major telecom company has discovered that multiple employees have received le…" at bounding box center [740, 246] width 634 height 212
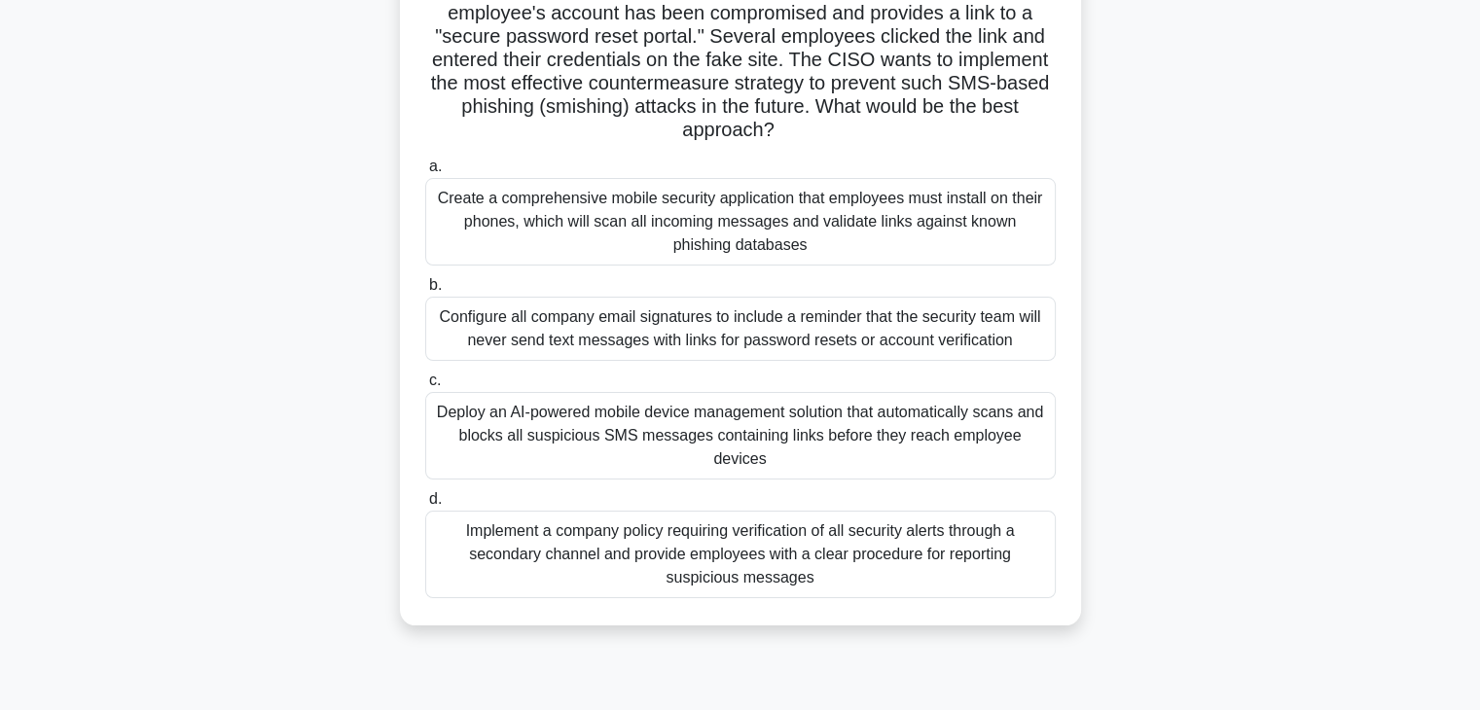
scroll to position [292, 0]
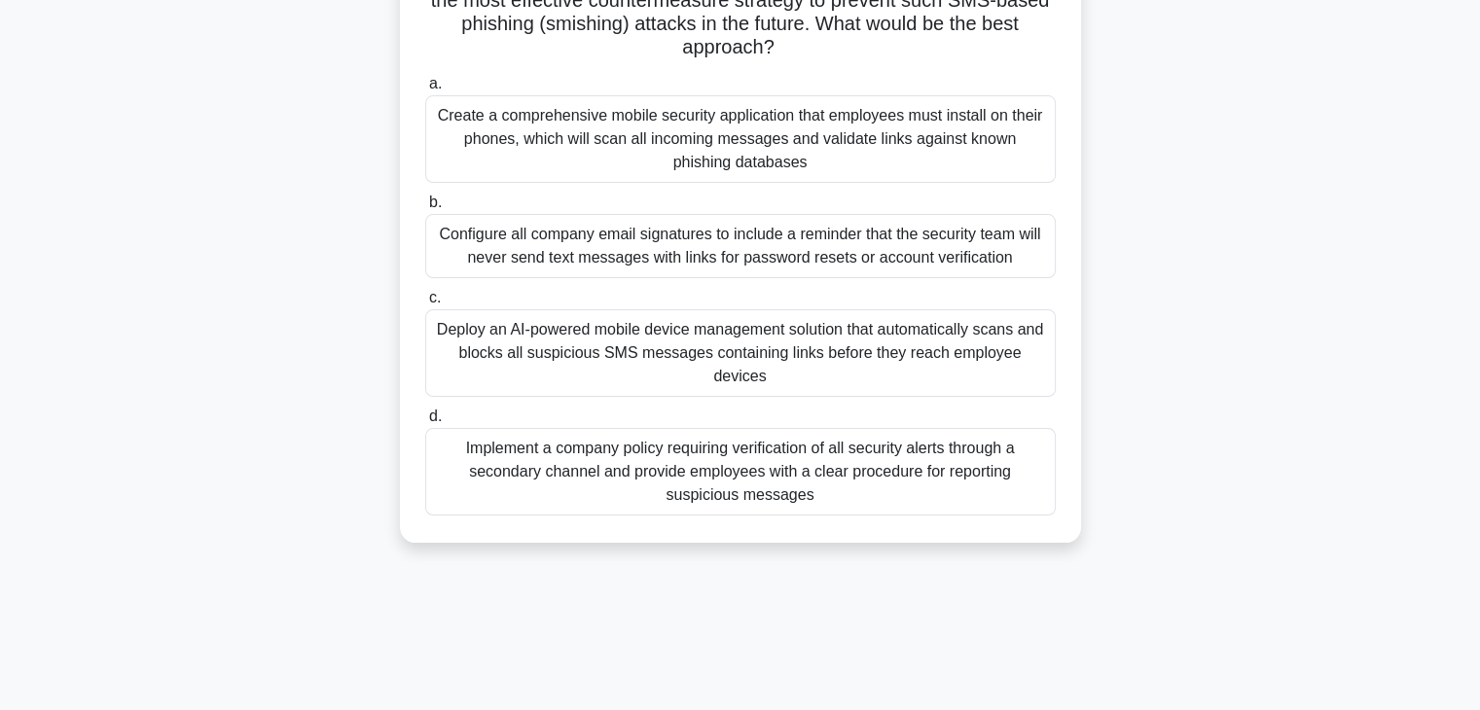
click at [715, 268] on div "Configure all company email signatures to include a reminder that the security …" at bounding box center [740, 246] width 630 height 64
click at [425, 209] on input "b. Configure all company email signatures to include a reminder that the securi…" at bounding box center [425, 202] width 0 height 13
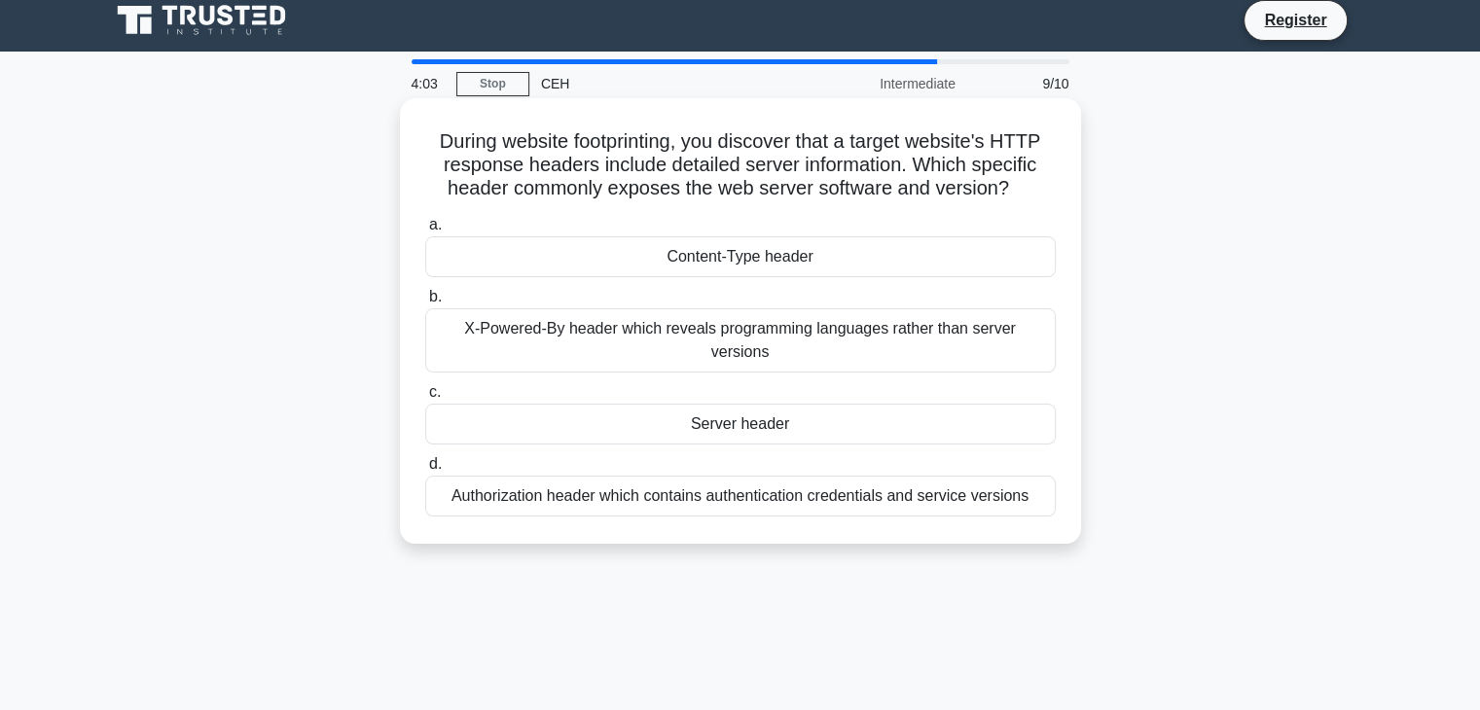
scroll to position [0, 0]
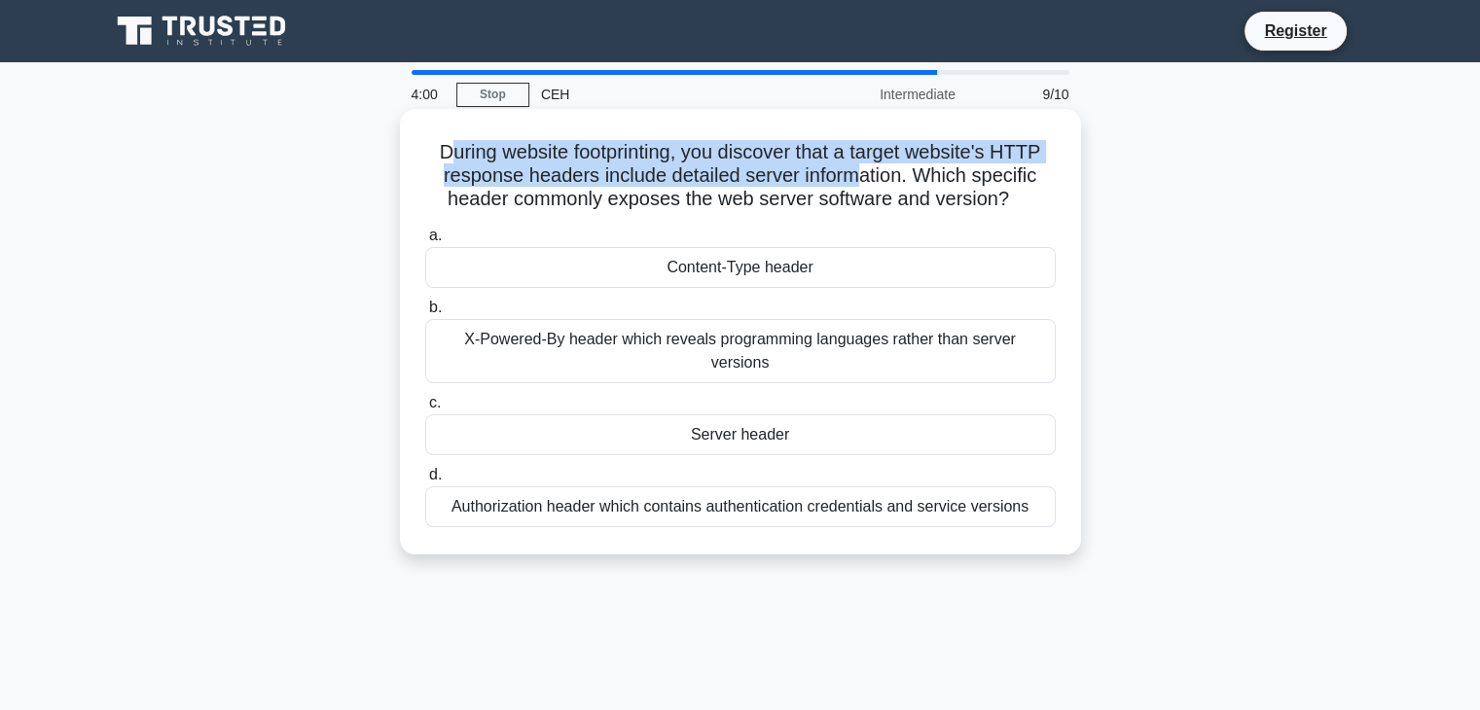
drag, startPoint x: 441, startPoint y: 142, endPoint x: 856, endPoint y: 165, distance: 416.0
click at [856, 165] on h5 "During website footprinting, you discover that a target website's HTTP response…" at bounding box center [740, 176] width 634 height 72
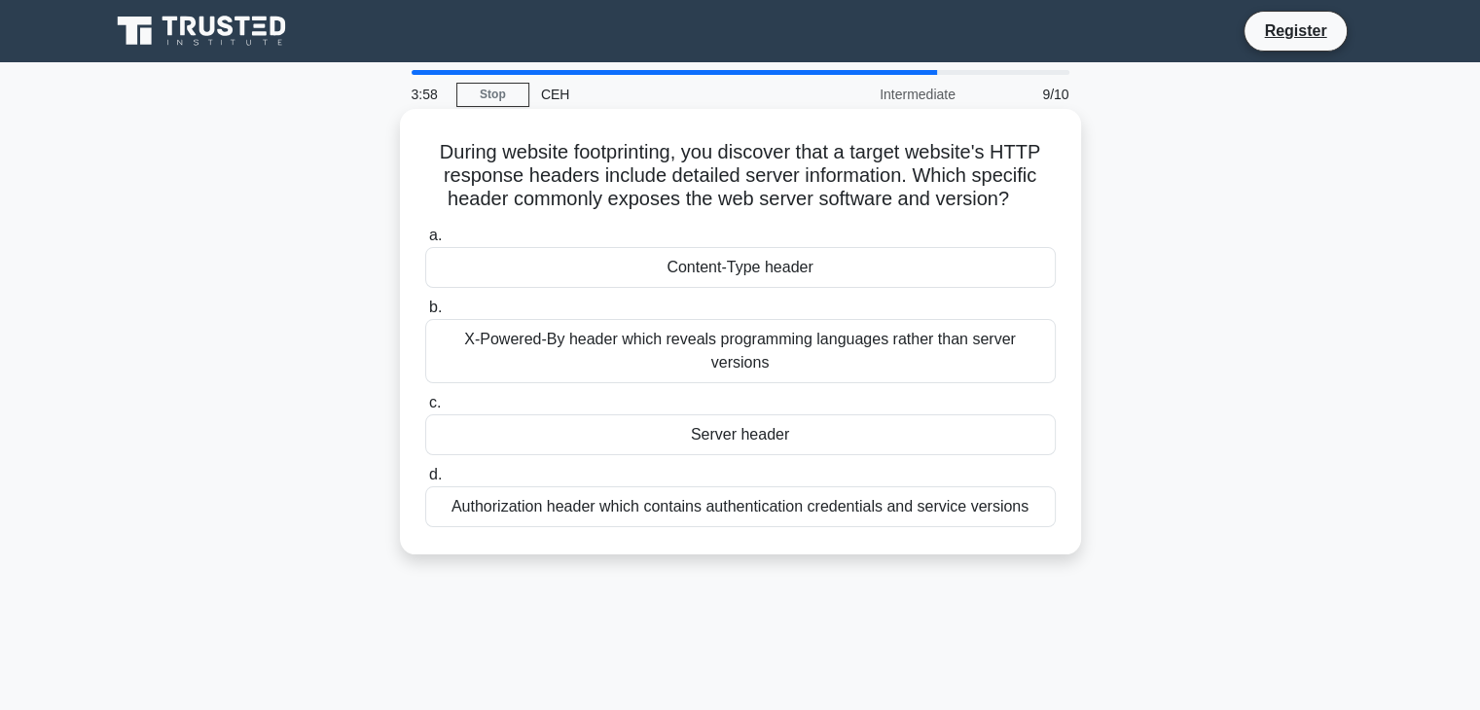
click at [923, 185] on h5 "During website footprinting, you discover that a target website's HTTP response…" at bounding box center [740, 176] width 634 height 72
click at [770, 347] on div "X-Powered-By header which reveals programming languages rather than server vers…" at bounding box center [740, 351] width 630 height 64
click at [425, 314] on input "b. X-Powered-By header which reveals programming languages rather than server v…" at bounding box center [425, 308] width 0 height 13
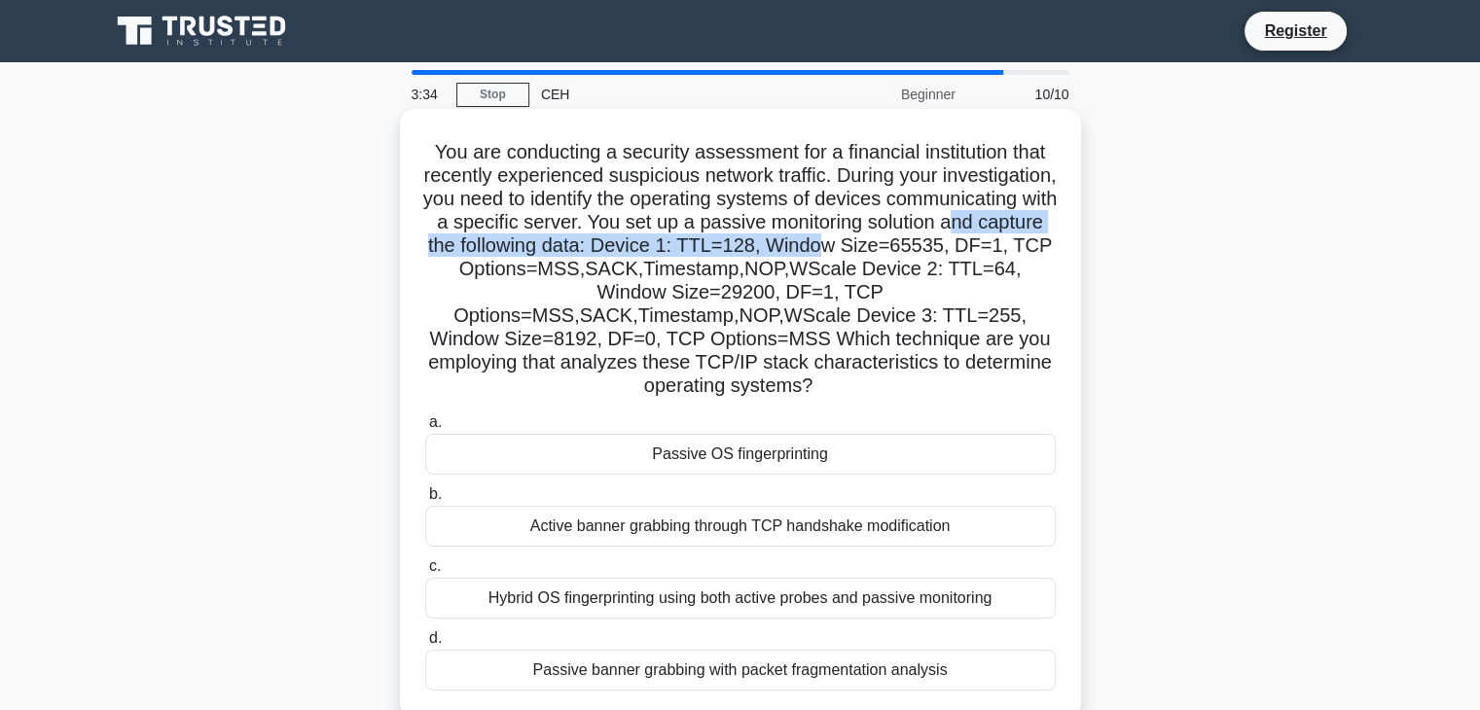
drag, startPoint x: 522, startPoint y: 248, endPoint x: 1027, endPoint y: 241, distance: 504.9
click at [1027, 241] on h5 "You are conducting a security assessment for a financial institution that recen…" at bounding box center [740, 269] width 634 height 259
click at [684, 244] on h5 "You are conducting a security assessment for a financial institution that recen…" at bounding box center [740, 269] width 634 height 259
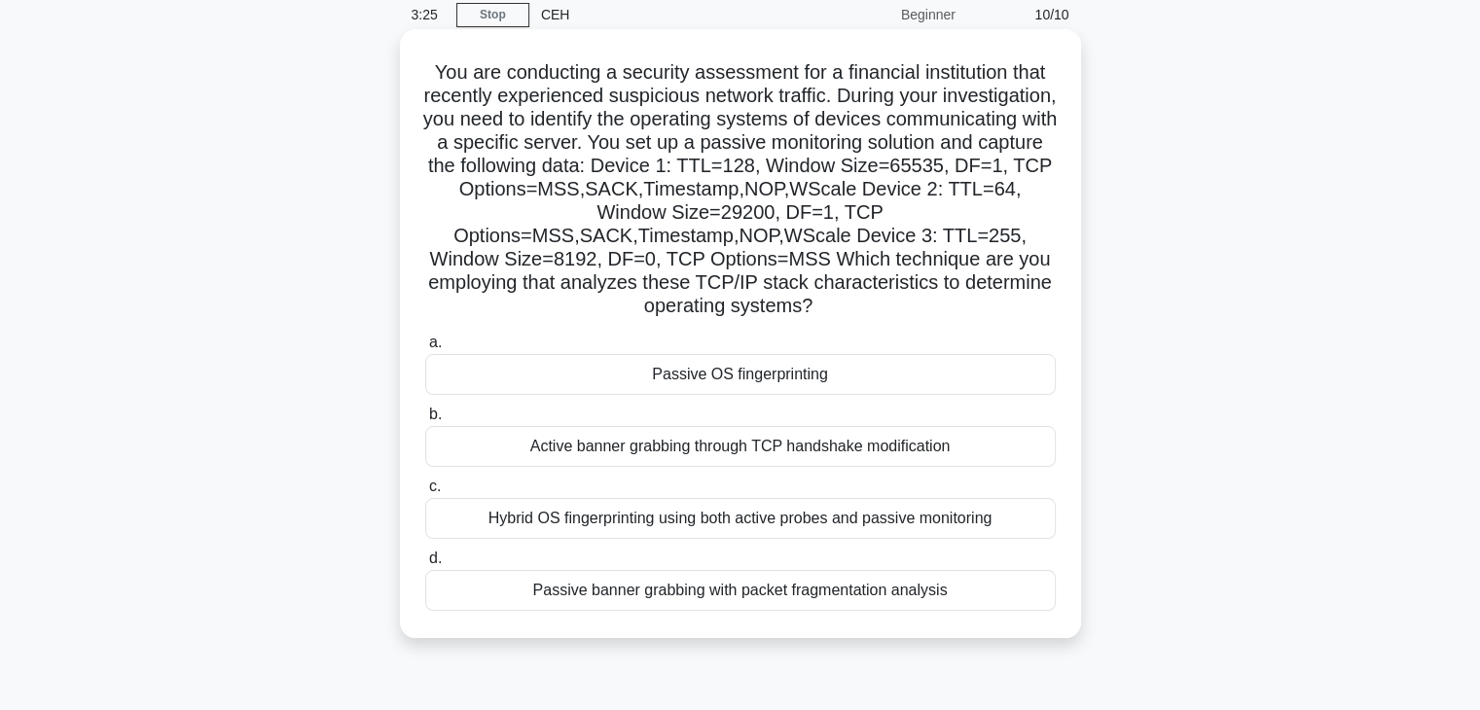
scroll to position [195, 0]
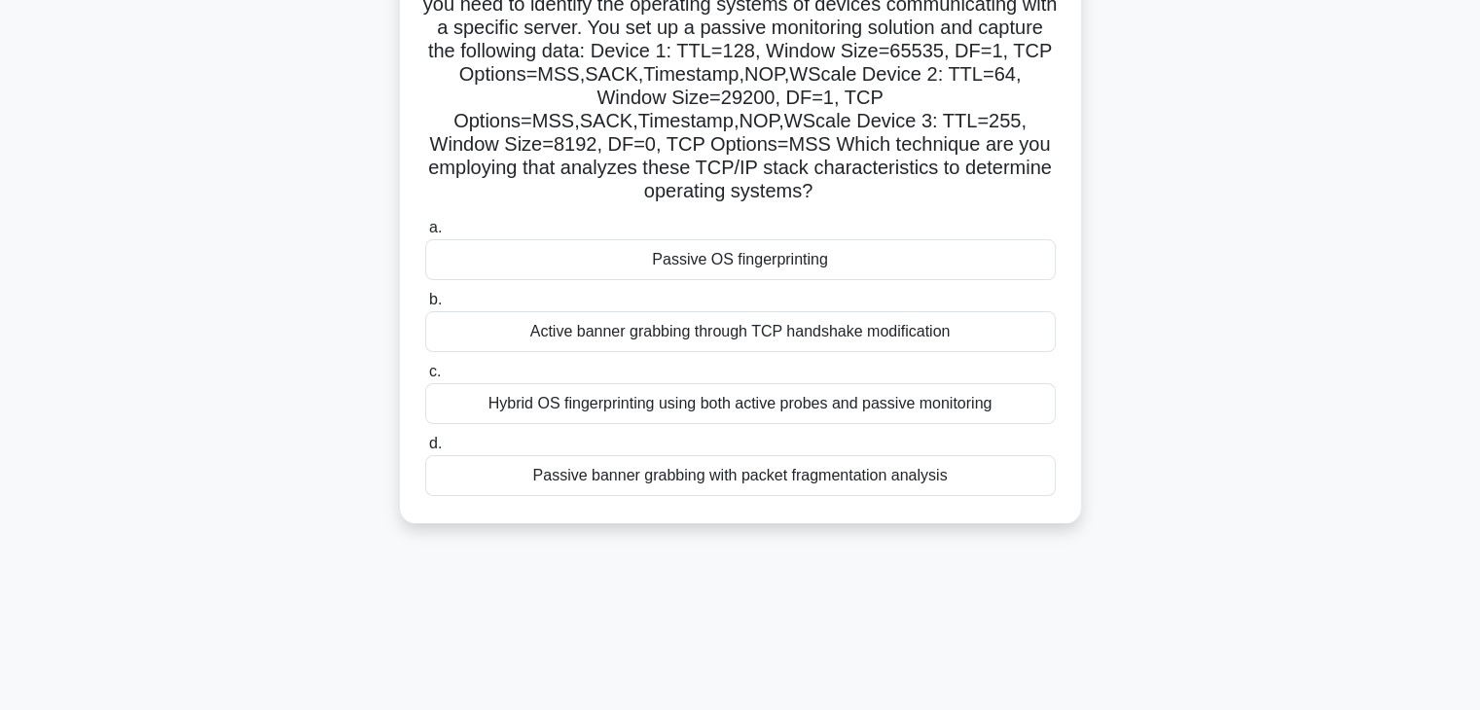
click at [790, 399] on div "Hybrid OS fingerprinting using both active probes and passive monitoring" at bounding box center [740, 403] width 630 height 41
click at [425, 378] on input "c. Hybrid OS fingerprinting using both active probes and passive monitoring" at bounding box center [425, 372] width 0 height 13
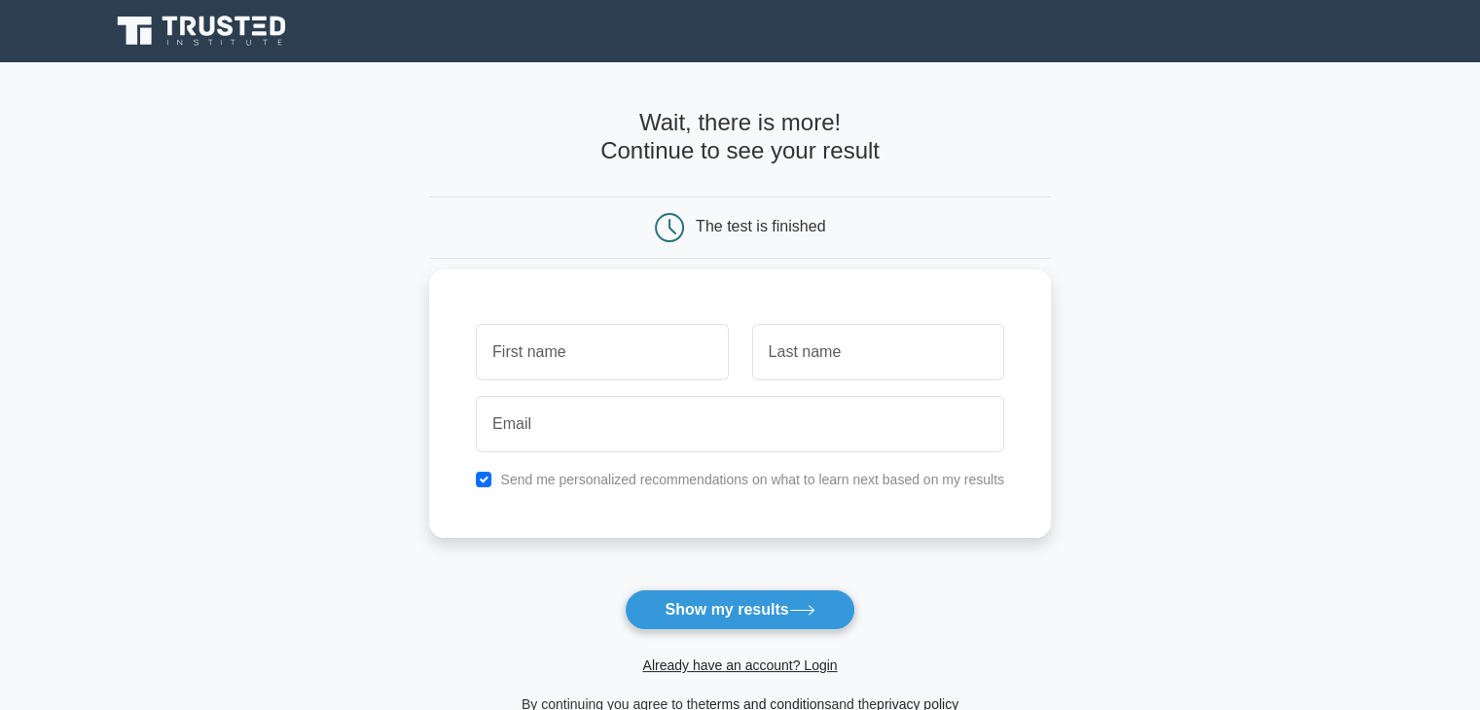
click at [577, 374] on input "text" at bounding box center [602, 352] width 252 height 56
type input "vv"
click at [800, 363] on input "text" at bounding box center [878, 352] width 252 height 56
type input "rr"
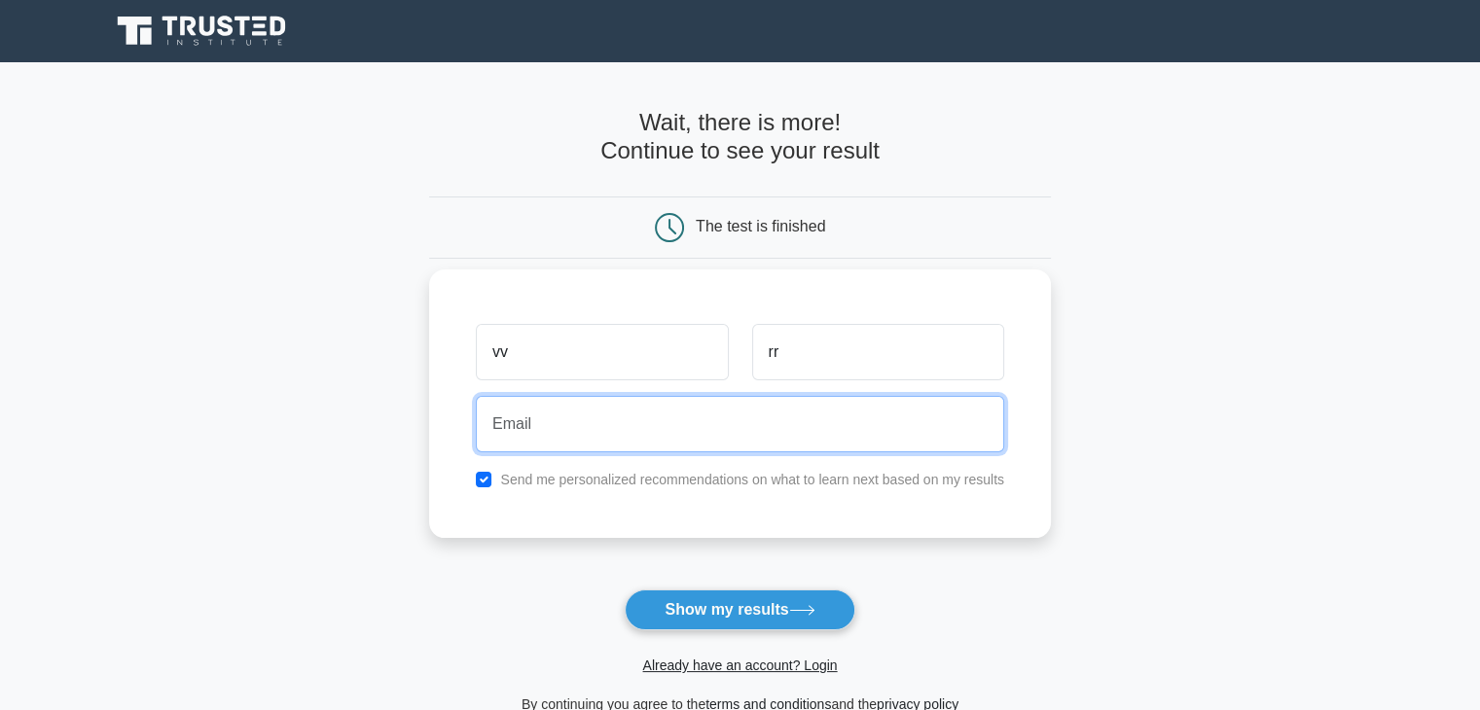
drag, startPoint x: 765, startPoint y: 406, endPoint x: 755, endPoint y: 404, distance: 9.9
click at [765, 406] on input "email" at bounding box center [740, 424] width 528 height 56
type input "v"
type input "saadanees@technevity.net"
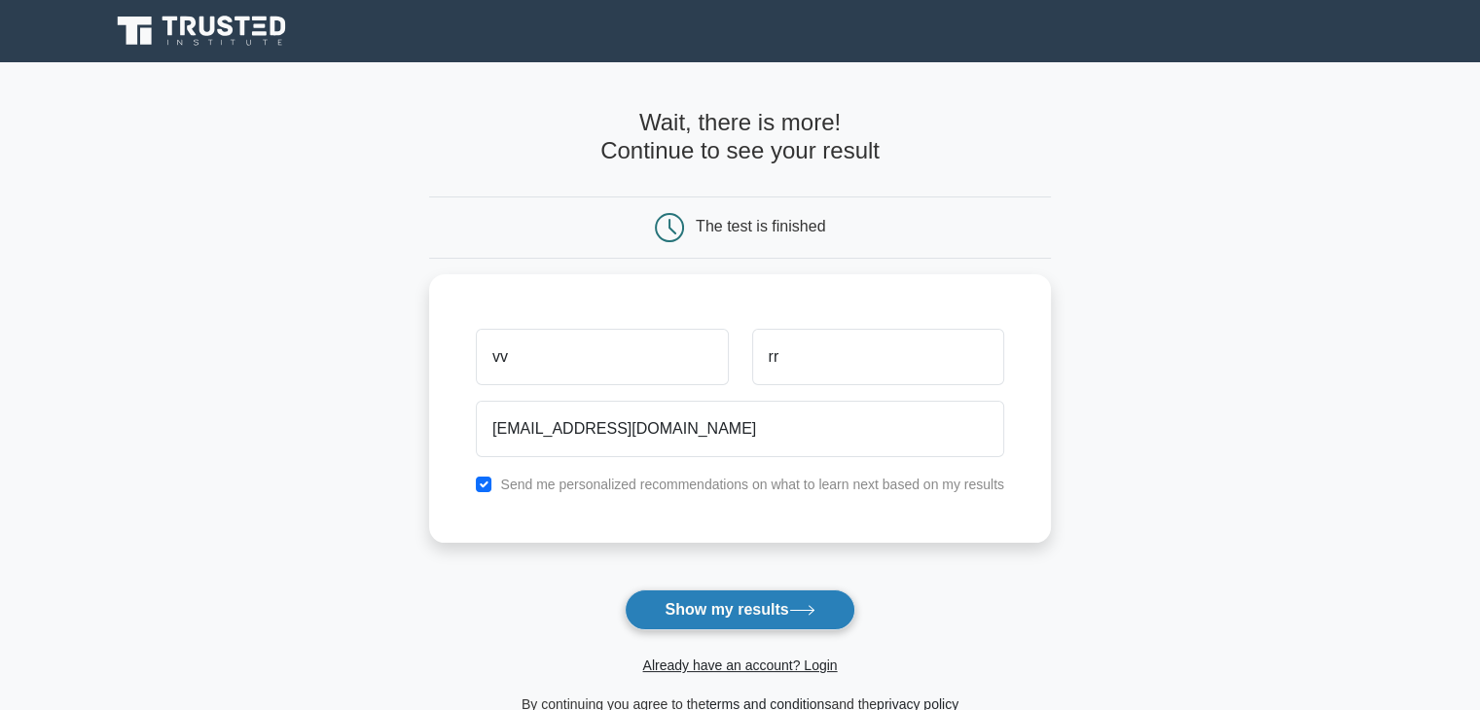
click at [737, 612] on button "Show my results" at bounding box center [739, 609] width 230 height 41
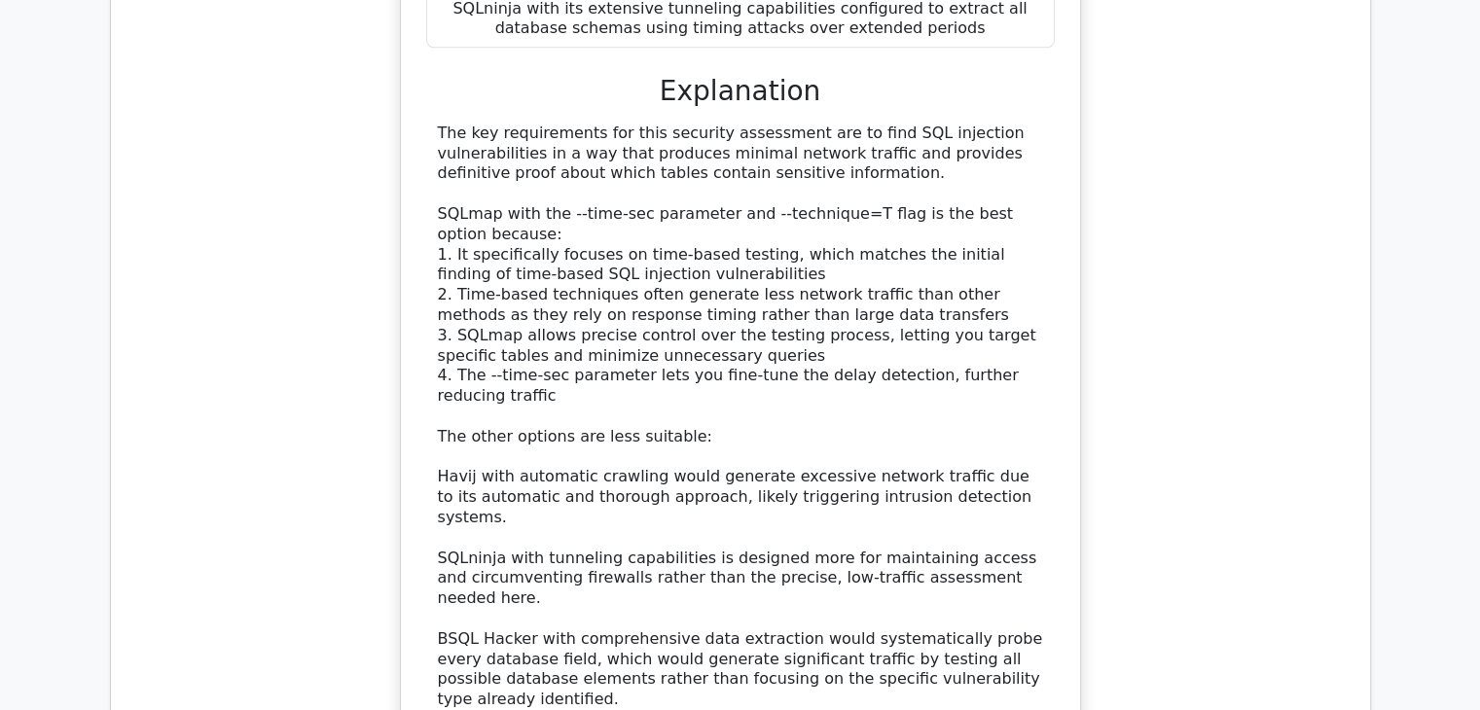
scroll to position [2821, 0]
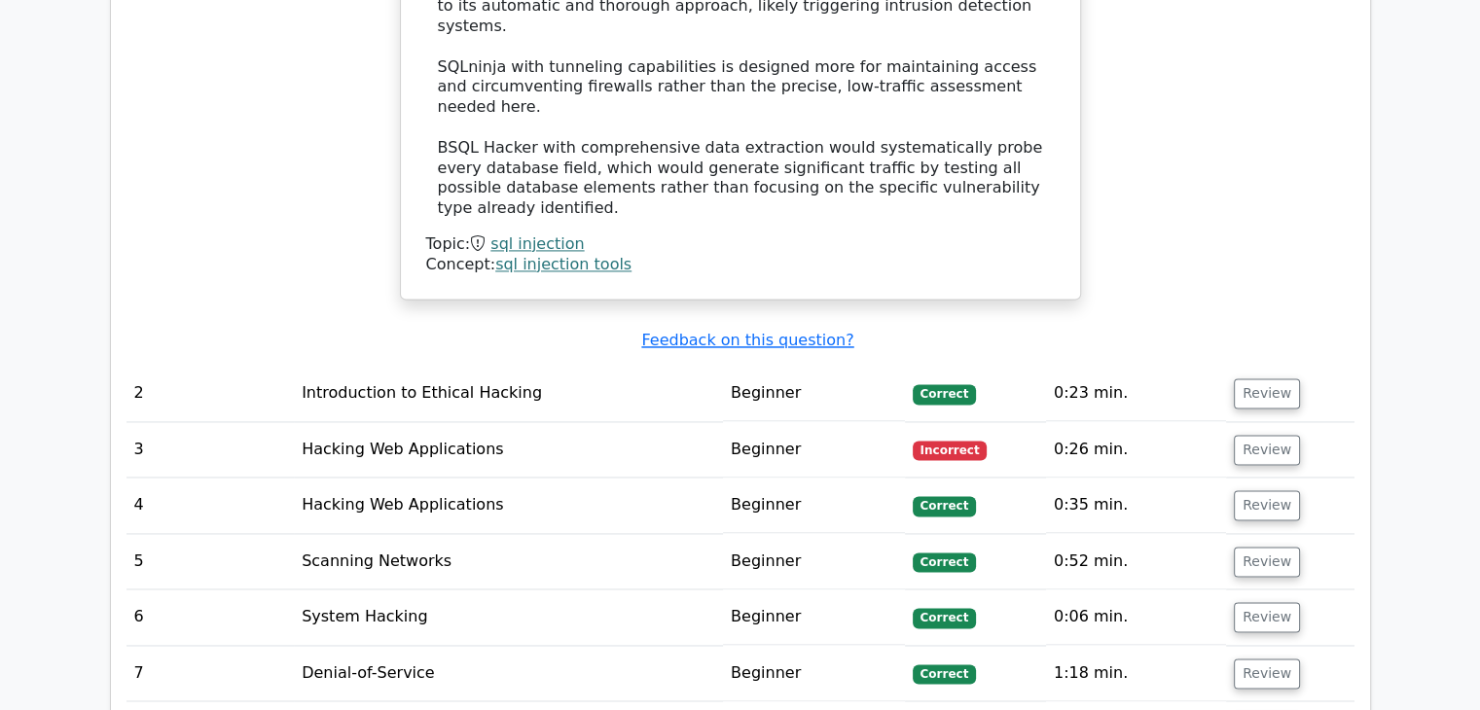
click at [463, 422] on td "Hacking Web Applications" at bounding box center [508, 449] width 429 height 55
click at [1243, 435] on button "Review" at bounding box center [1266, 450] width 66 height 30
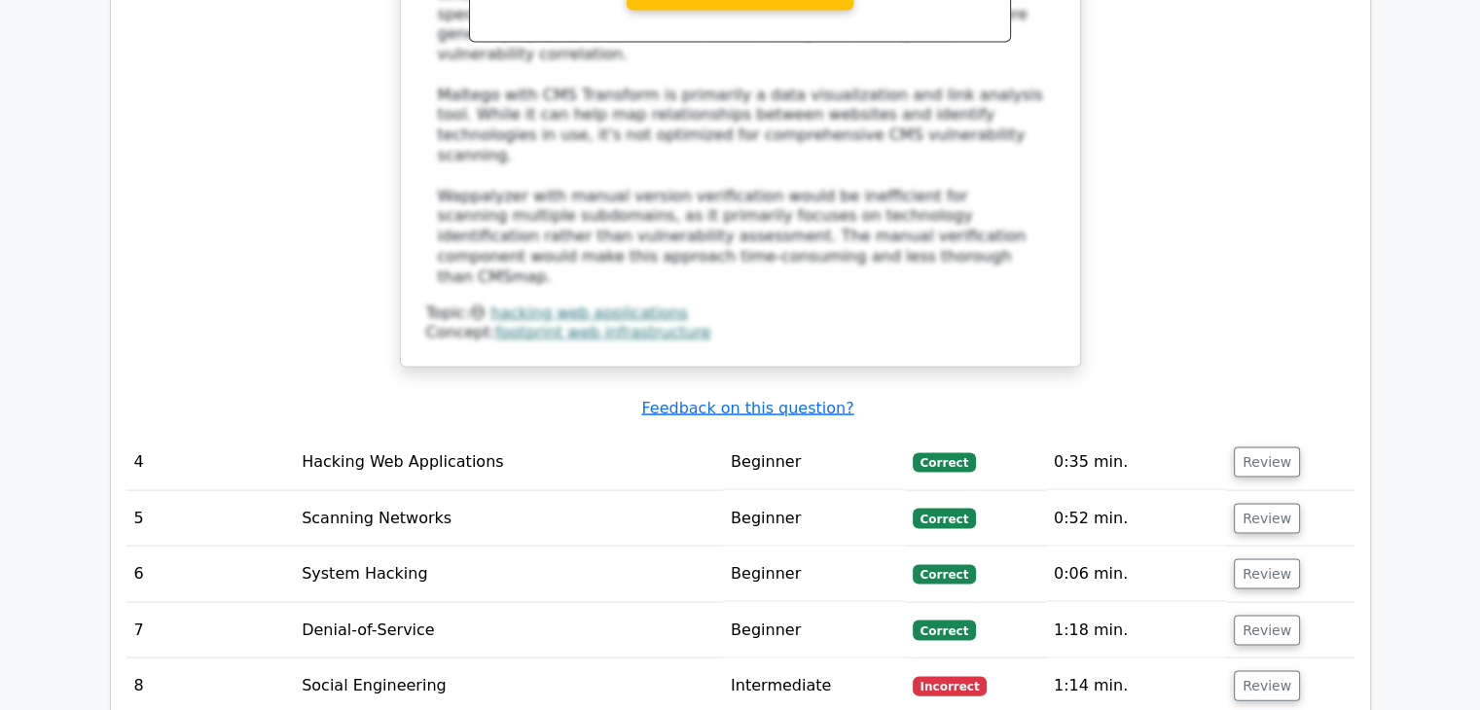
scroll to position [3988, 0]
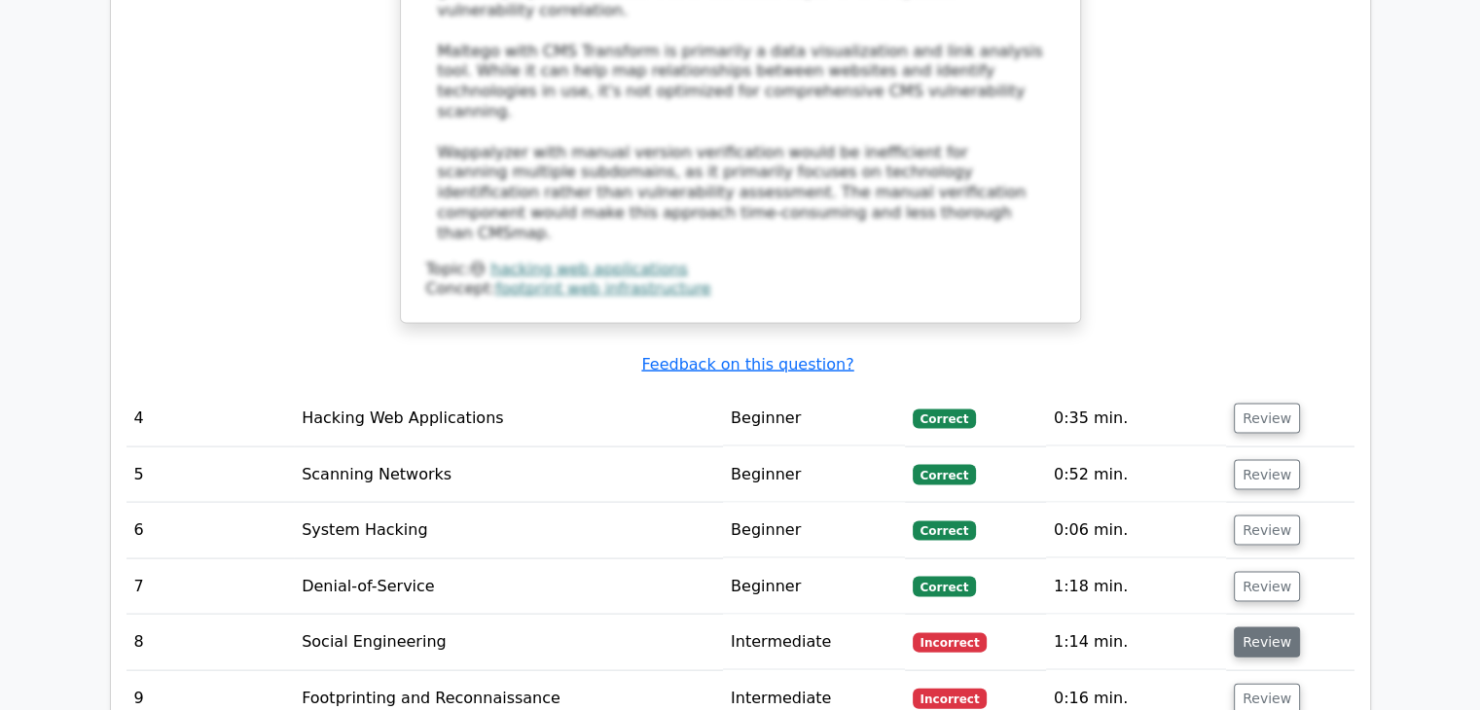
click at [1266, 627] on button "Review" at bounding box center [1266, 642] width 66 height 30
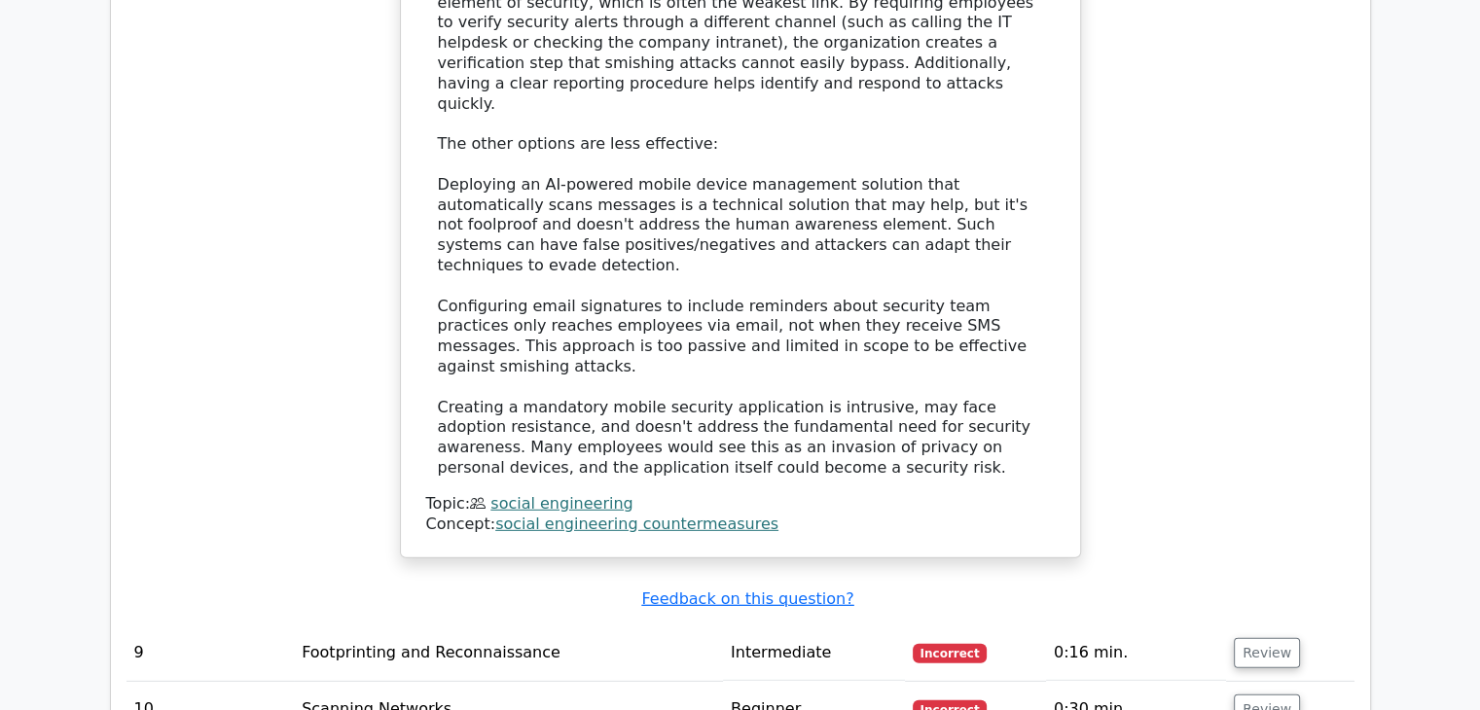
scroll to position [5642, 0]
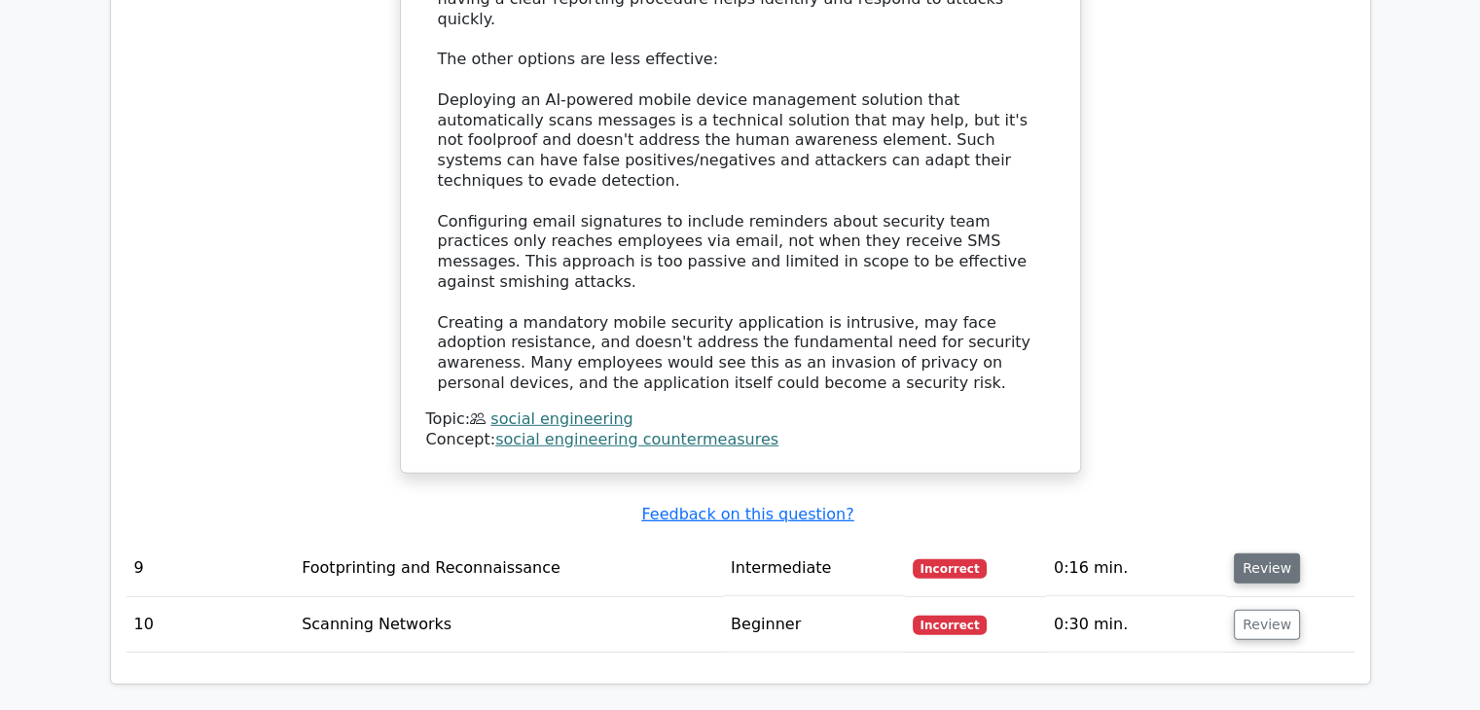
click at [1287, 553] on button "Review" at bounding box center [1266, 568] width 66 height 30
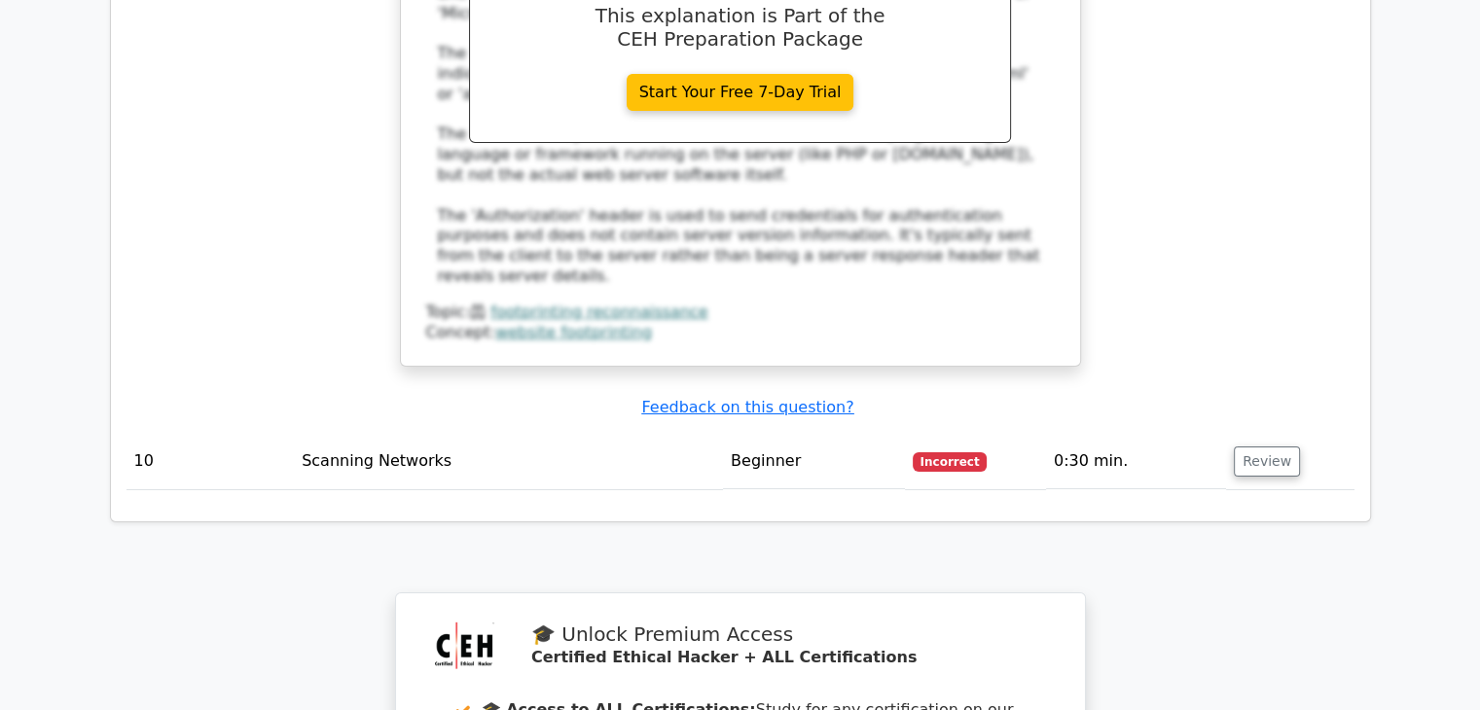
scroll to position [6615, 0]
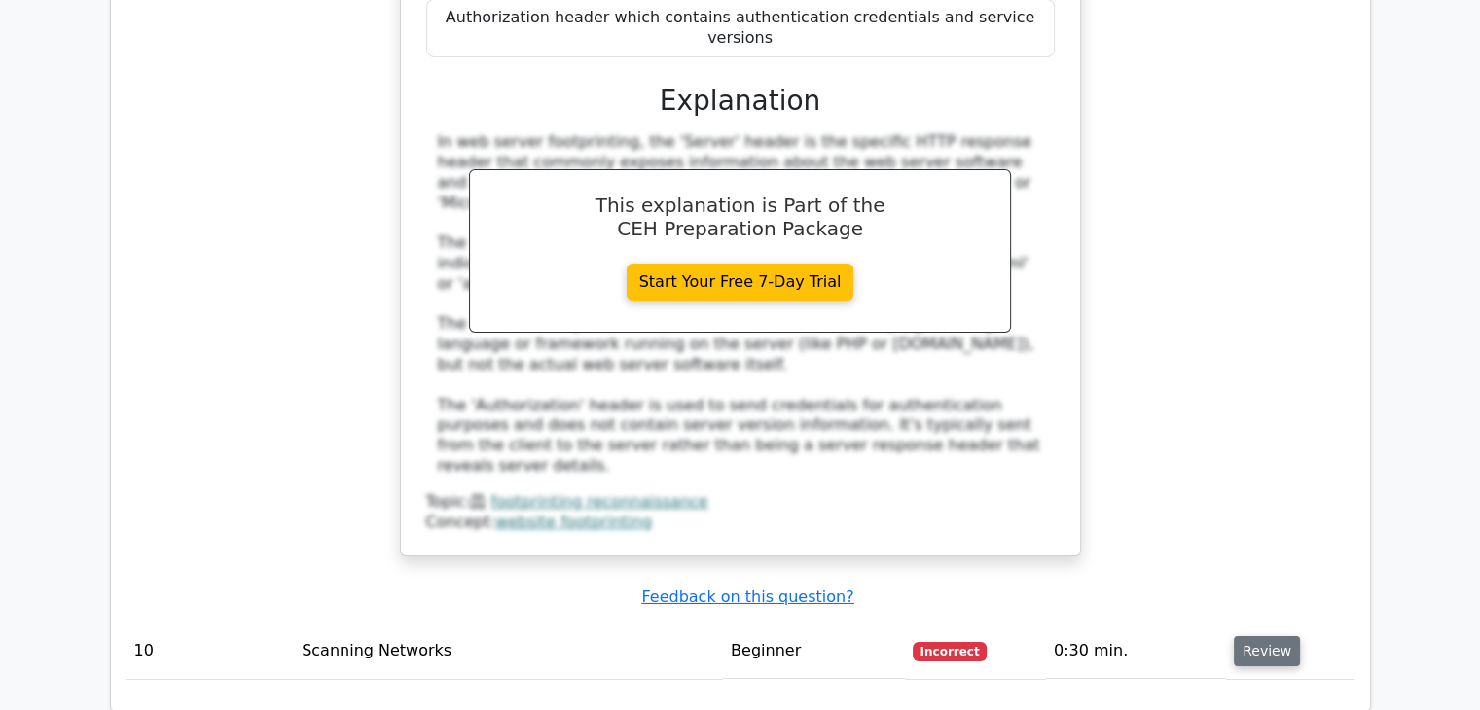
click at [1245, 636] on button "Review" at bounding box center [1266, 651] width 66 height 30
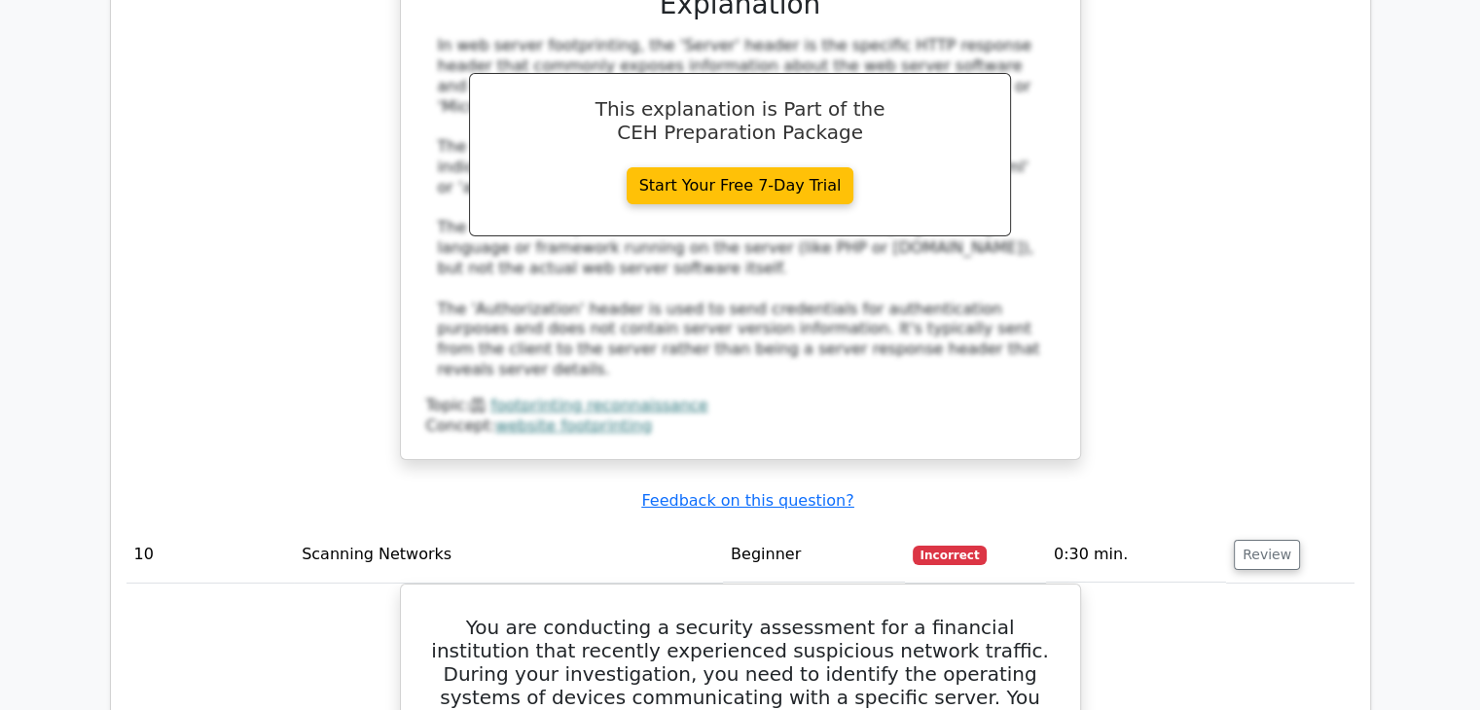
scroll to position [6809, 0]
